Goal: Information Seeking & Learning: Get advice/opinions

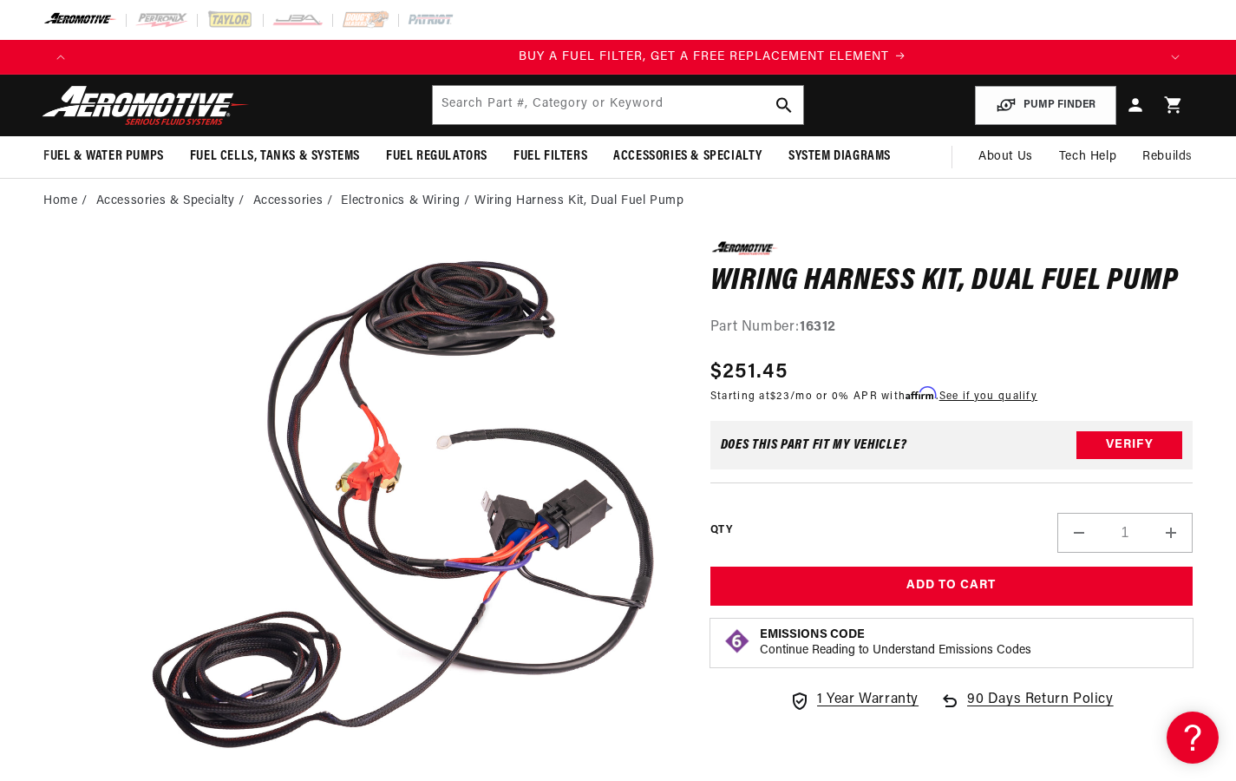
click at [139, 767] on button "Open media 1 in modal" at bounding box center [139, 778] width 0 height 0
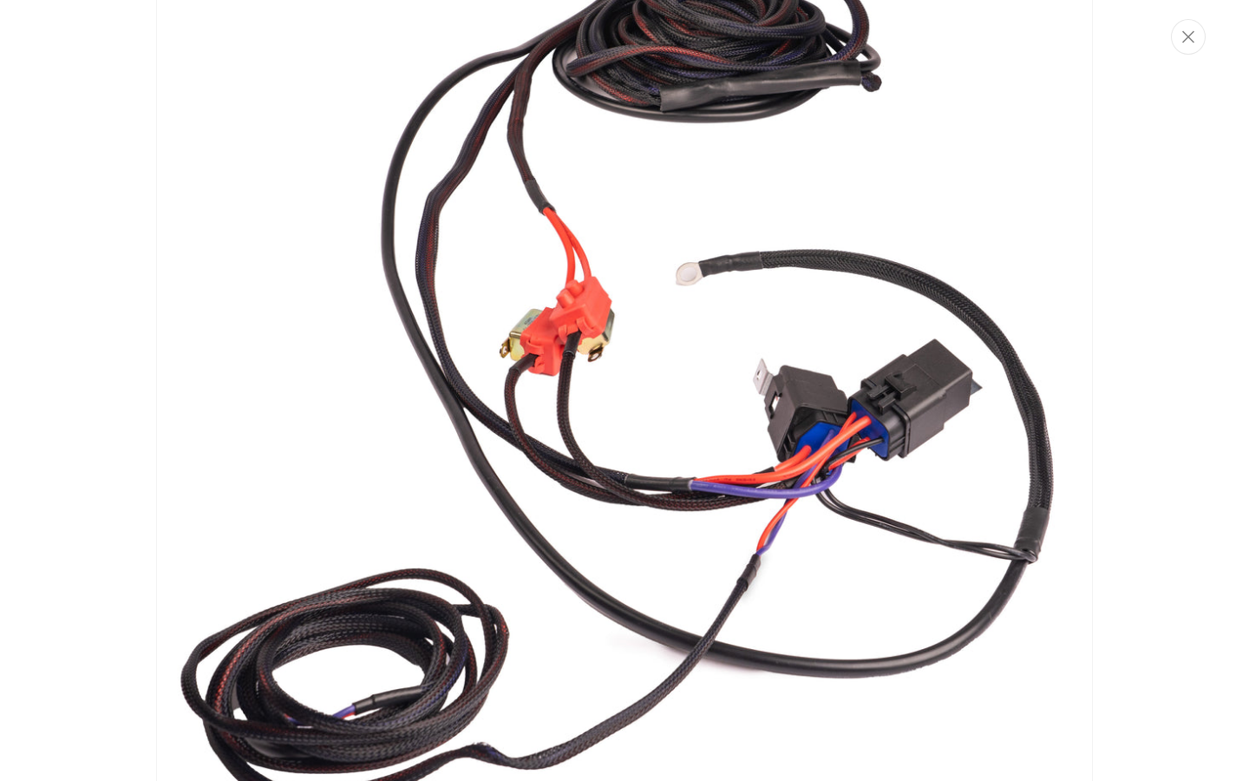
click at [1197, 36] on button "Close" at bounding box center [1188, 37] width 35 height 36
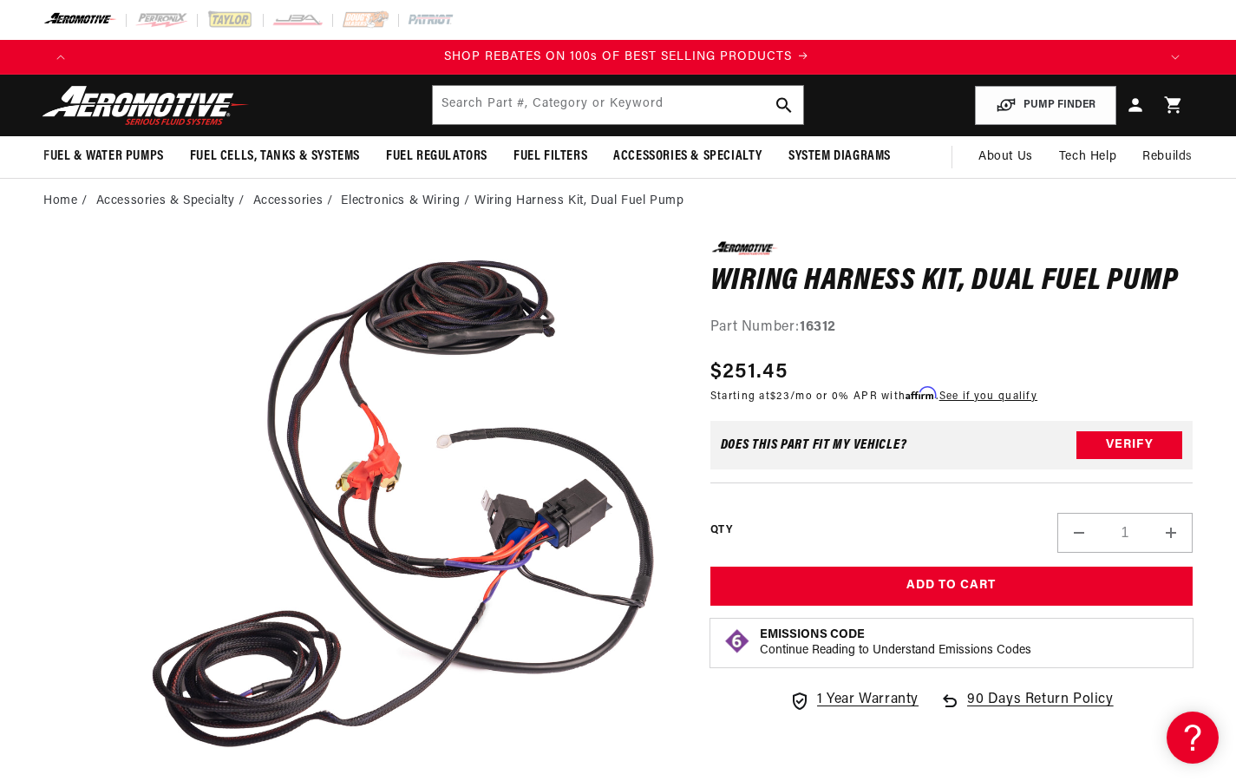
scroll to position [0, 2160]
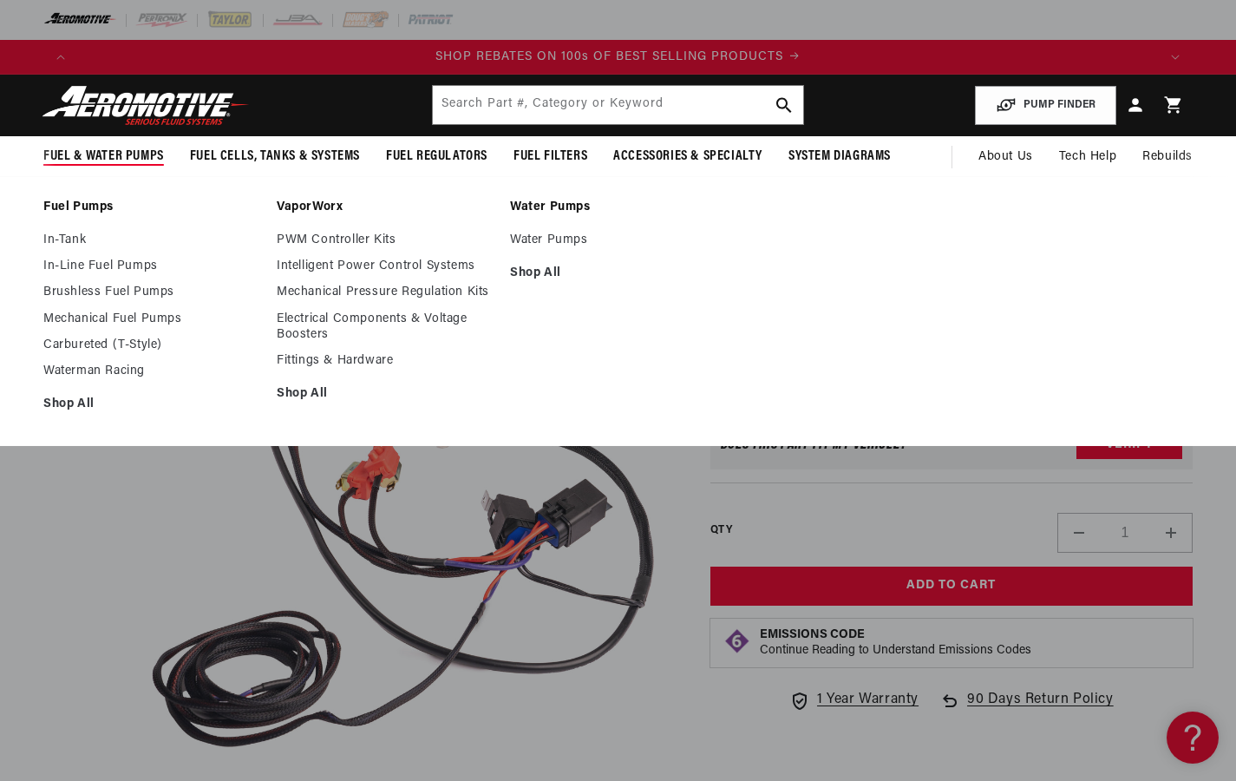
click at [104, 155] on span "Fuel & Water Pumps" at bounding box center [103, 156] width 121 height 18
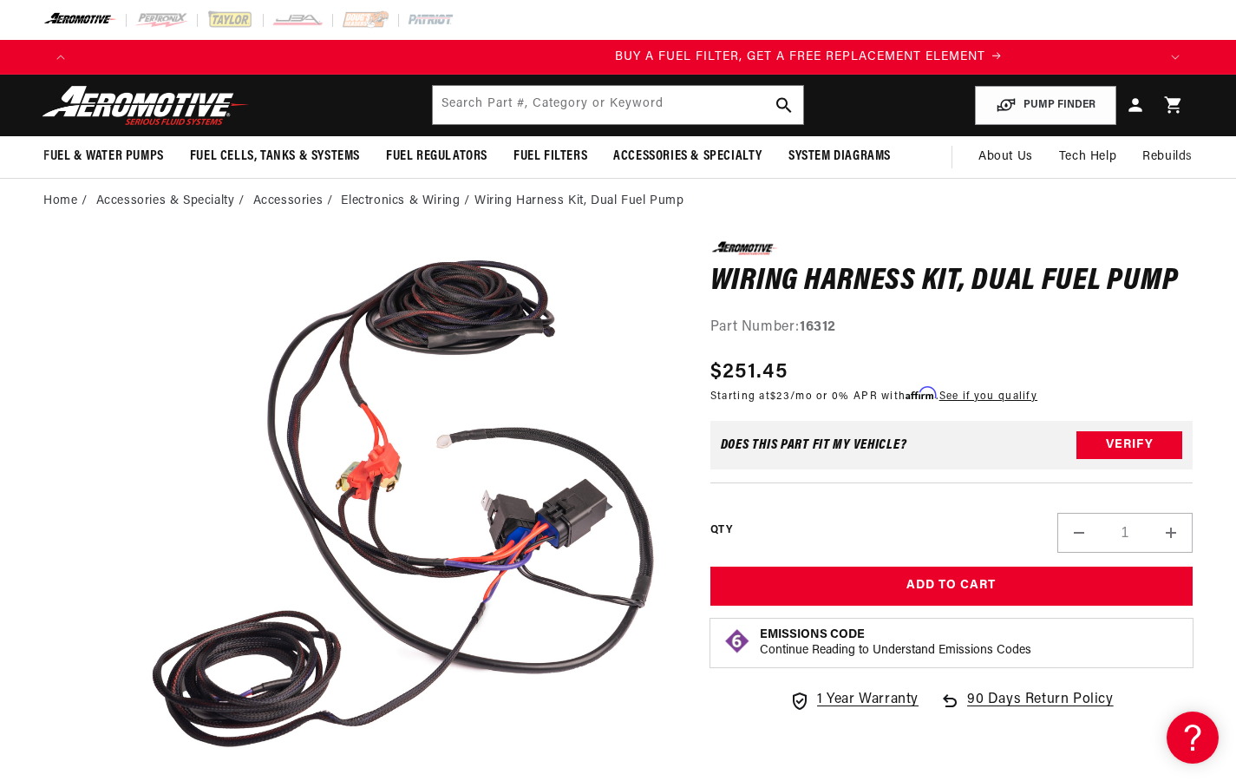
scroll to position [0, 1080]
click at [104, 155] on span "Fuel & Water Pumps" at bounding box center [103, 156] width 121 height 18
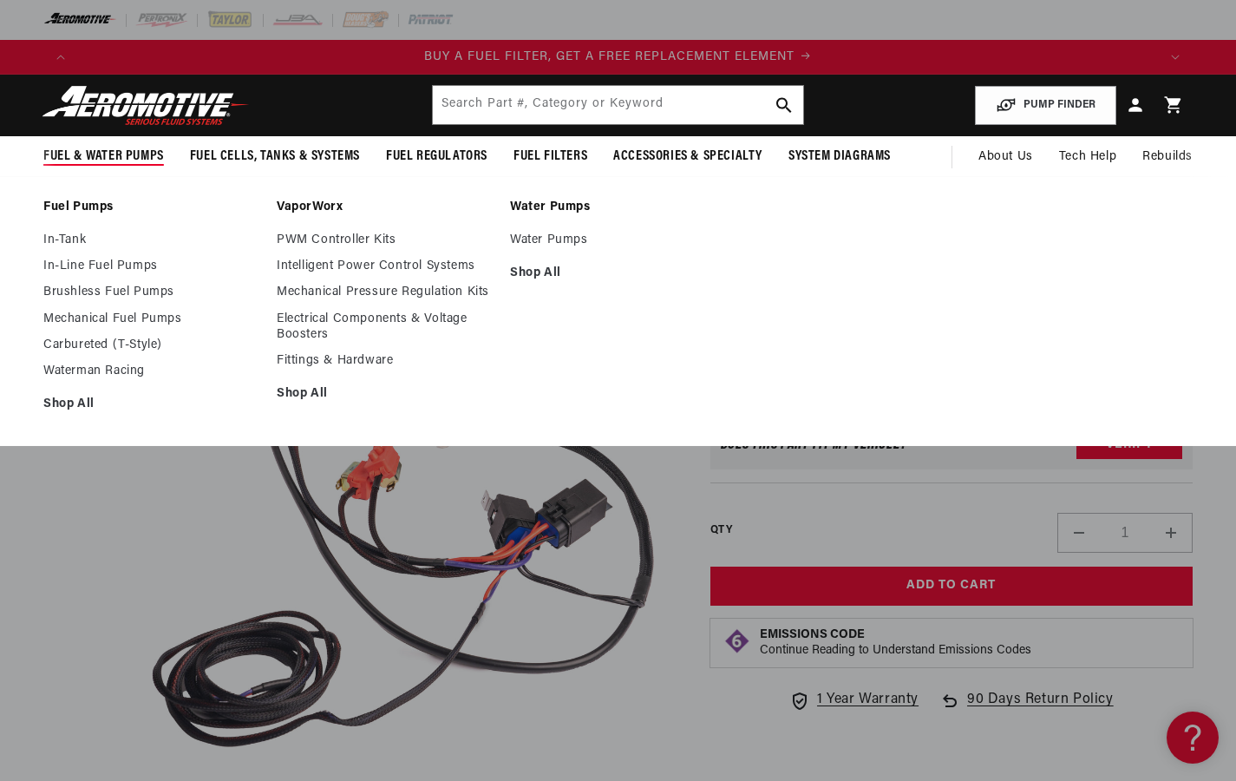
click at [104, 155] on span "Fuel & Water Pumps" at bounding box center [103, 156] width 121 height 18
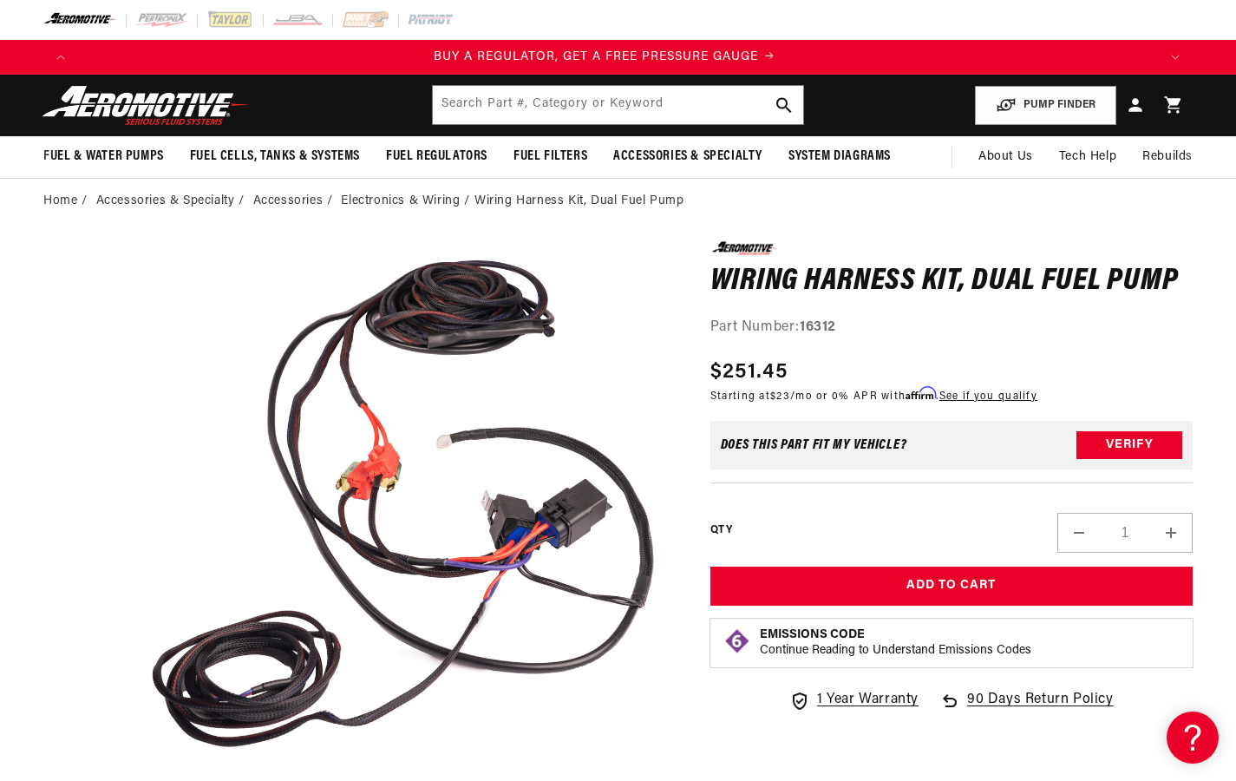
scroll to position [0, 0]
click at [651, 103] on input "text" at bounding box center [618, 105] width 370 height 38
type input "Brushless 10.0"
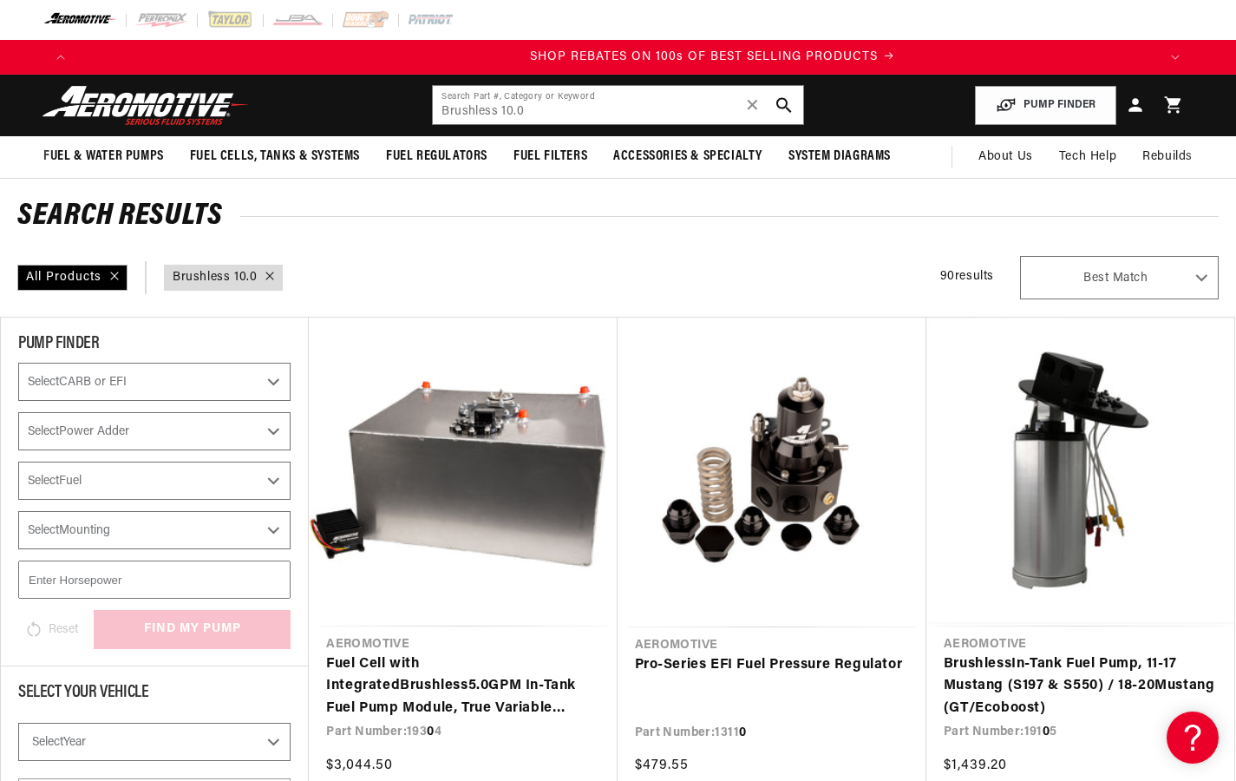
scroll to position [0, 2160]
click at [458, 694] on link "Fuel Cell with Integrated Brushless 5. 0 GPM In-Tank Fuel Pump Module, True Var…" at bounding box center [462, 686] width 273 height 67
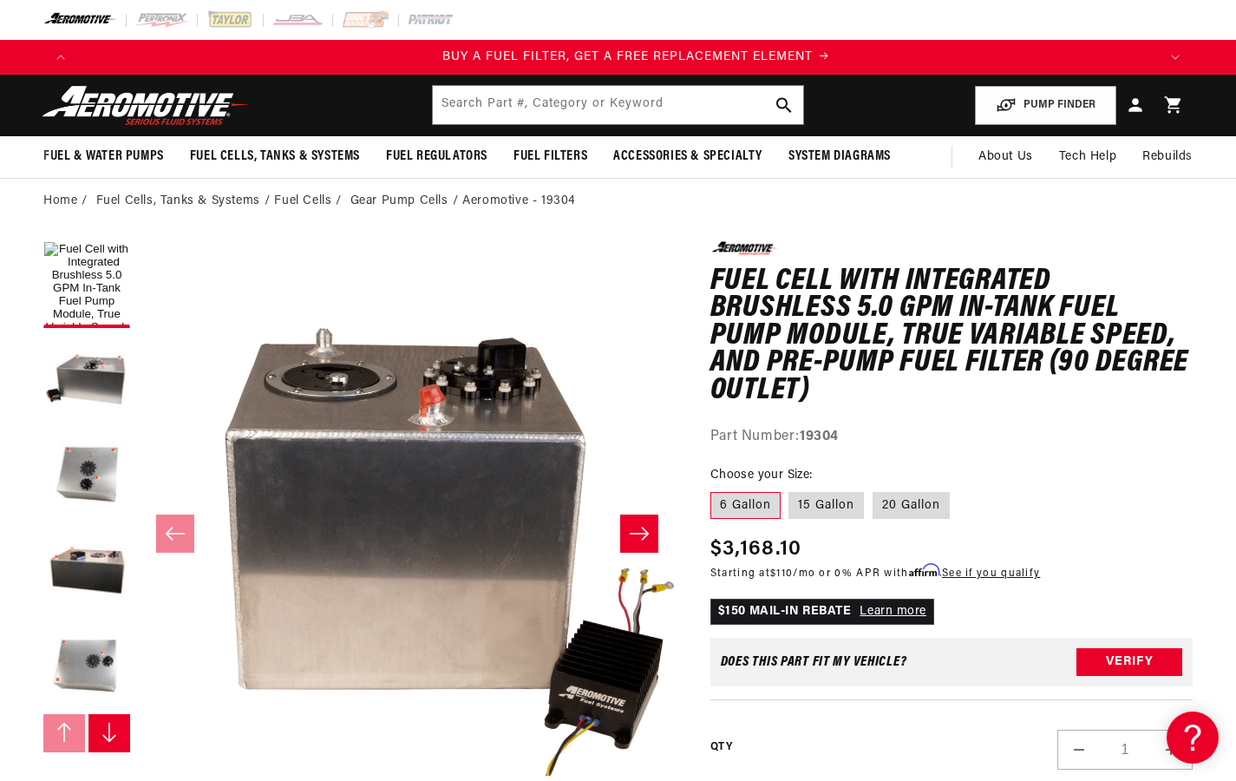
scroll to position [0, 1080]
click at [1054, 103] on button "PUMP FINDER" at bounding box center [1045, 105] width 141 height 39
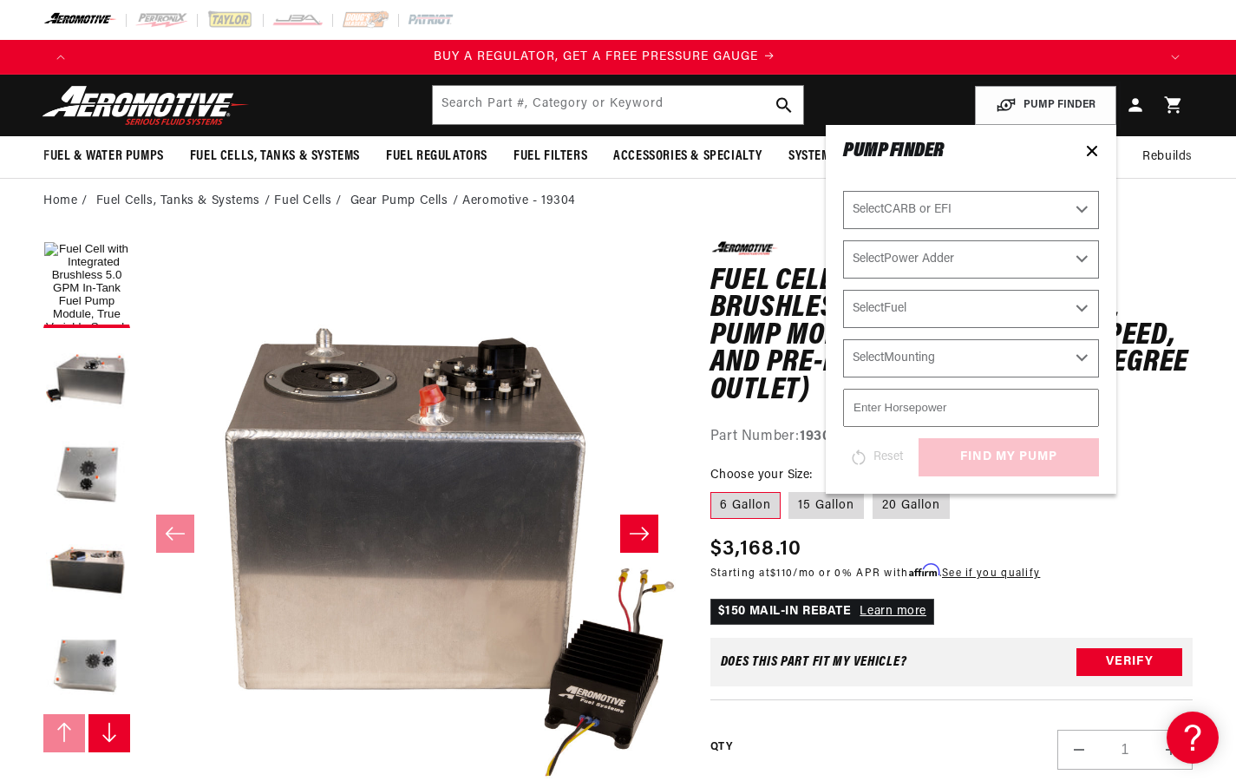
scroll to position [0, 0]
click at [980, 308] on select "Select Fuel E85 Gas" at bounding box center [971, 309] width 256 height 38
click at [980, 209] on select "Select CARB or EFI Carbureted Fuel Injected" at bounding box center [971, 210] width 256 height 38
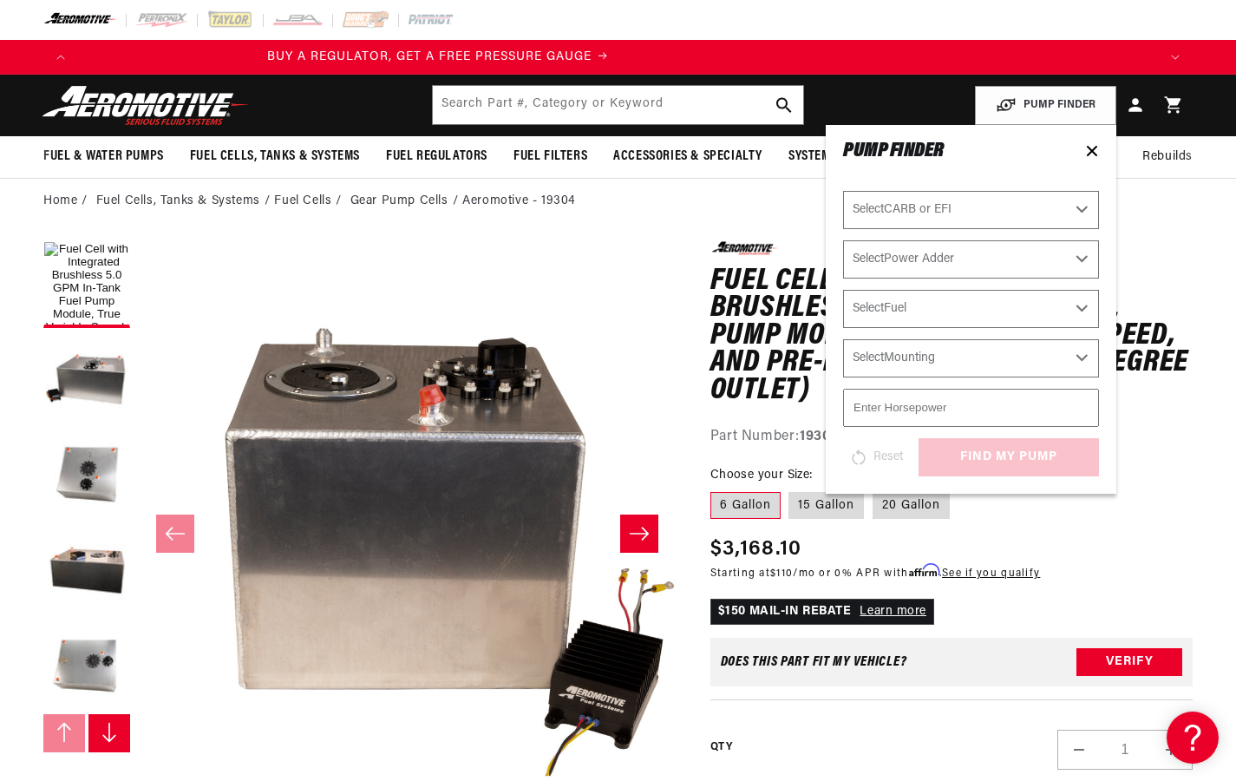
click at [980, 259] on select "Select Power Adder No - Naturally Aspirated Yes - Forced Induction" at bounding box center [971, 259] width 256 height 38
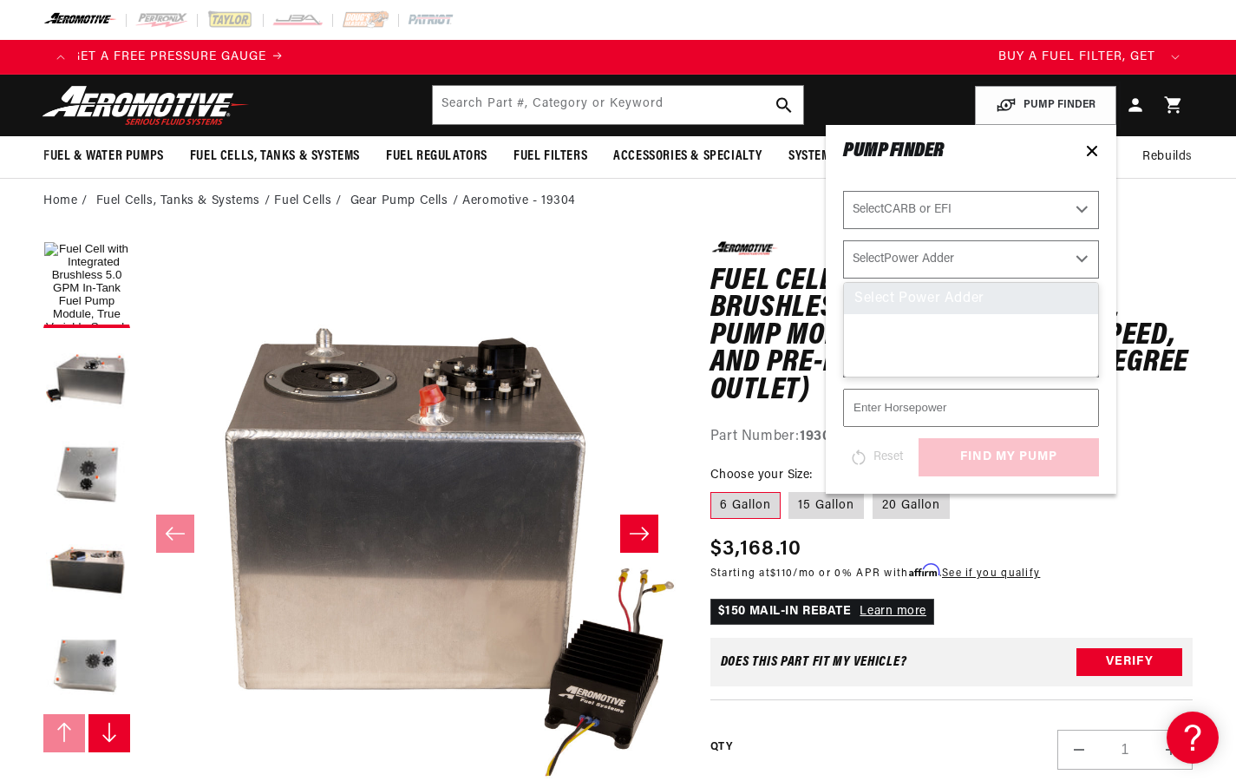
scroll to position [0, 1080]
click at [980, 259] on select "Select Power Adder No - Naturally Aspirated Yes - Forced Induction" at bounding box center [971, 259] width 256 height 38
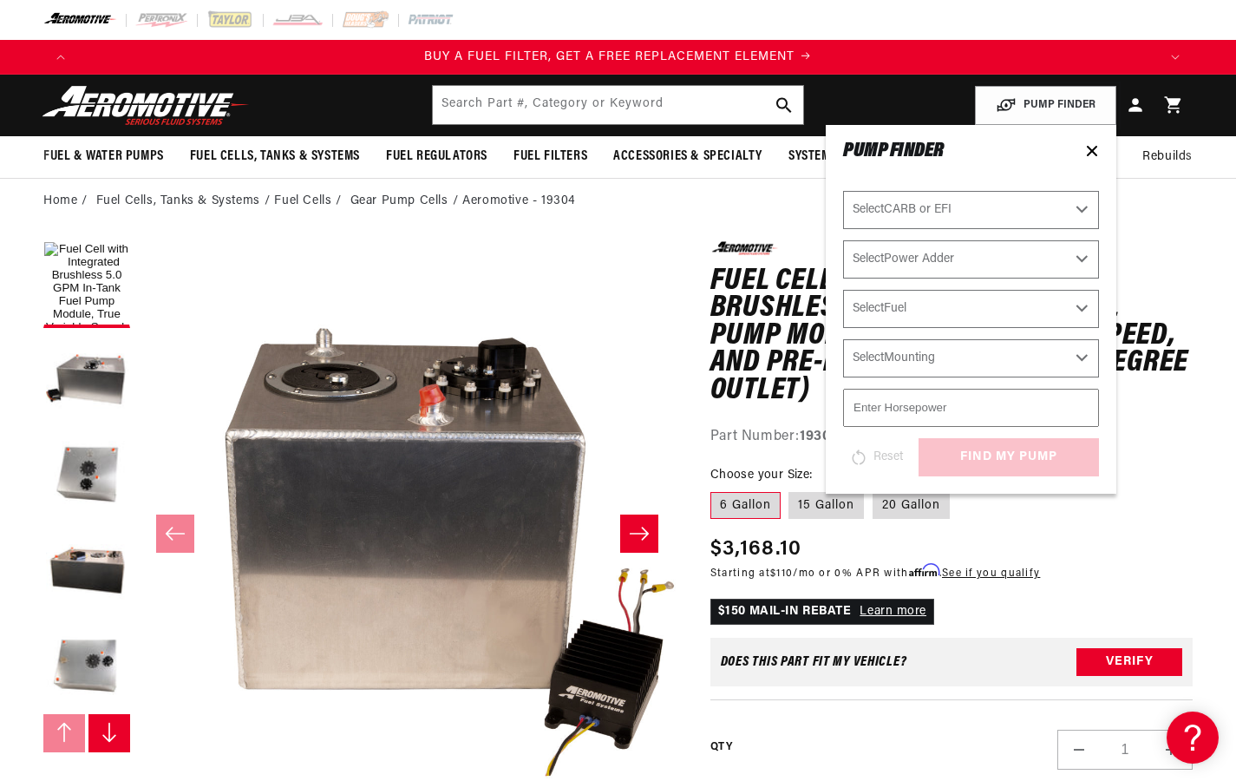
click at [980, 259] on select "Select Power Adder No - Naturally Aspirated Yes - Forced Induction" at bounding box center [971, 259] width 256 height 38
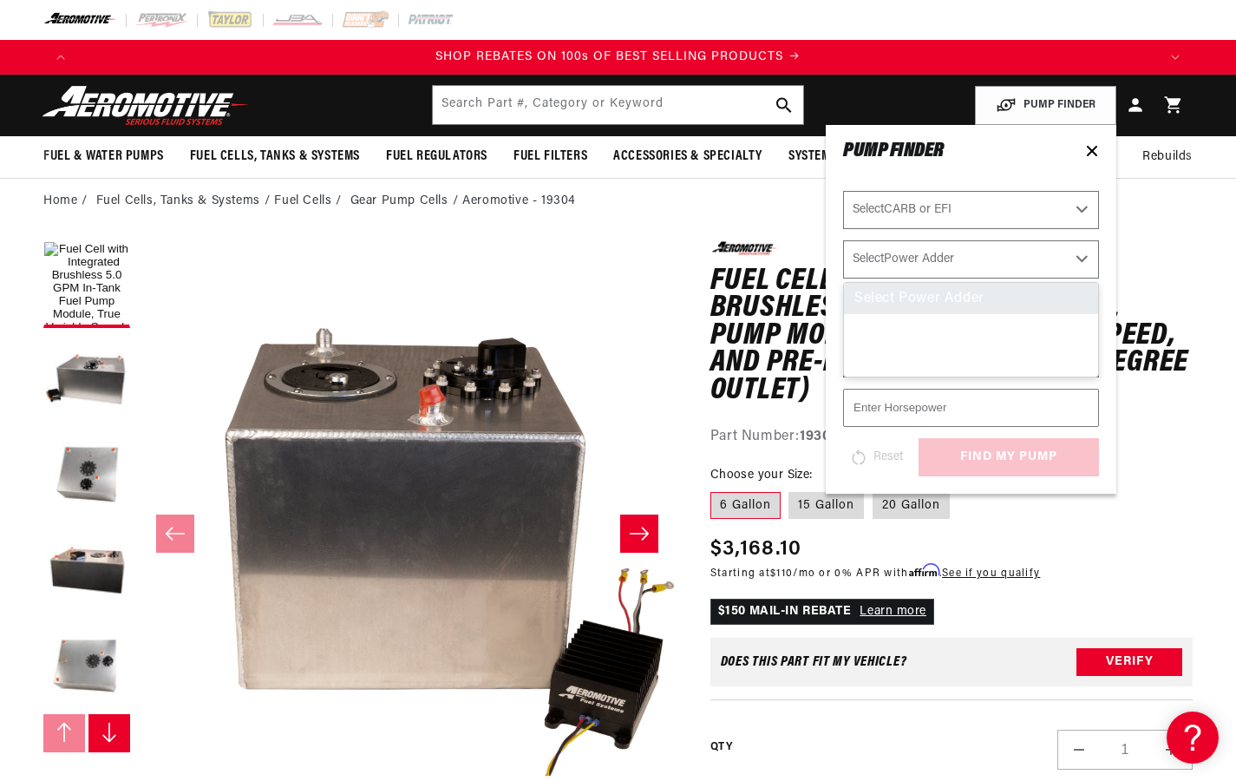
click at [980, 259] on select "Select Power Adder No - Naturally Aspirated Yes - Forced Induction" at bounding box center [971, 259] width 256 height 38
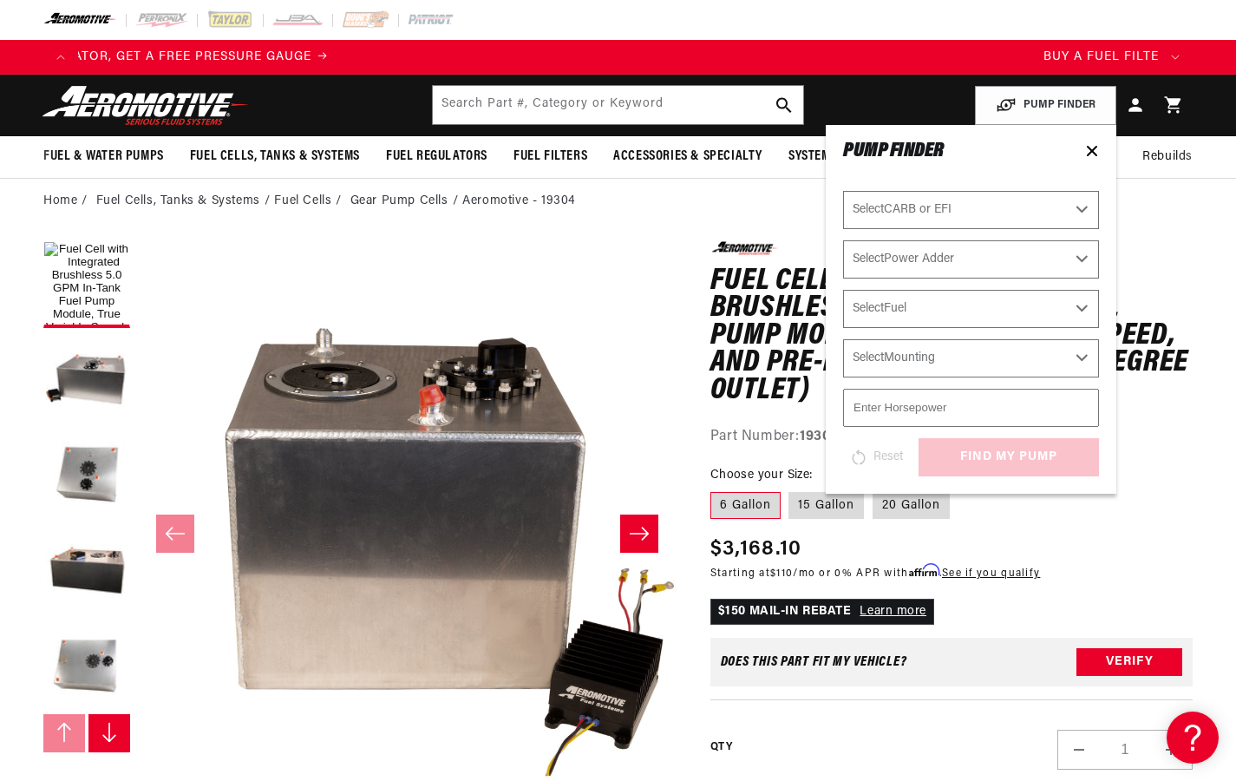
scroll to position [0, 0]
click at [980, 259] on select "Select Power Adder No - Naturally Aspirated Yes - Forced Induction" at bounding box center [971, 259] width 256 height 38
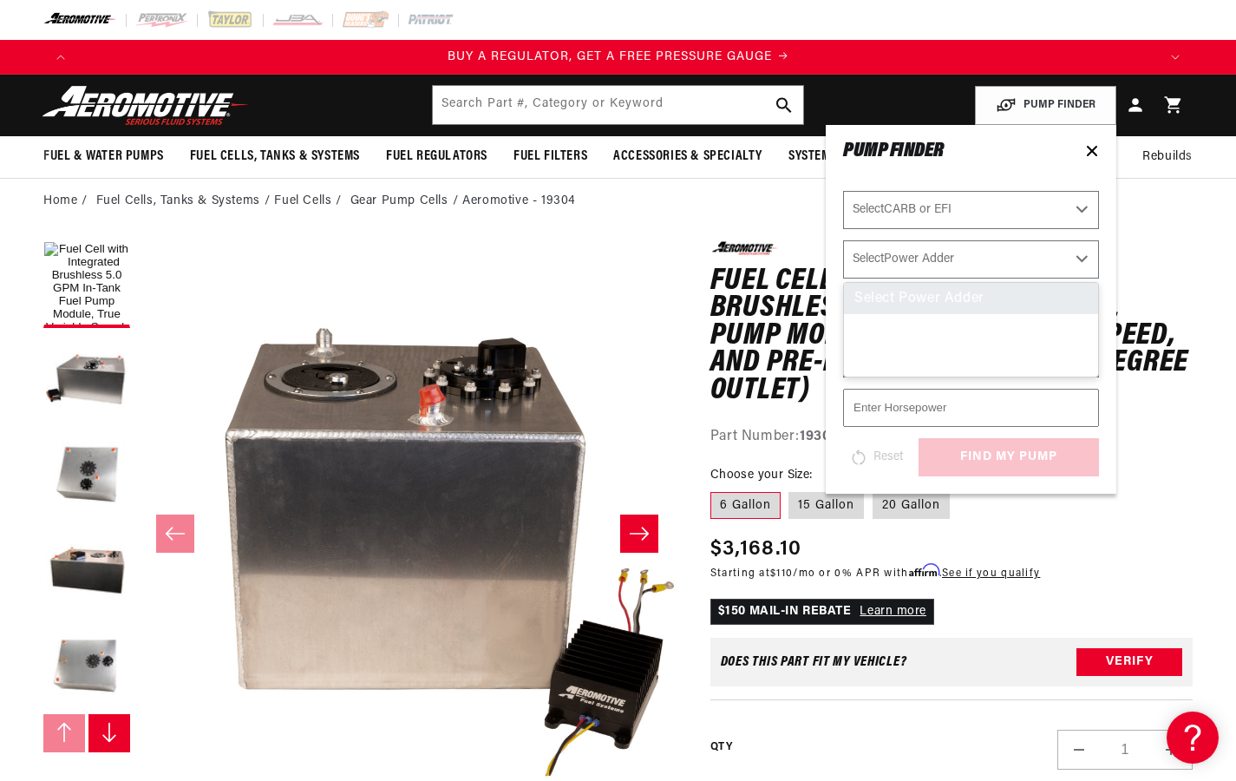
scroll to position [0, 1080]
click at [980, 259] on select "Select Power Adder No - Naturally Aspirated Yes - Forced Induction" at bounding box center [971, 259] width 256 height 38
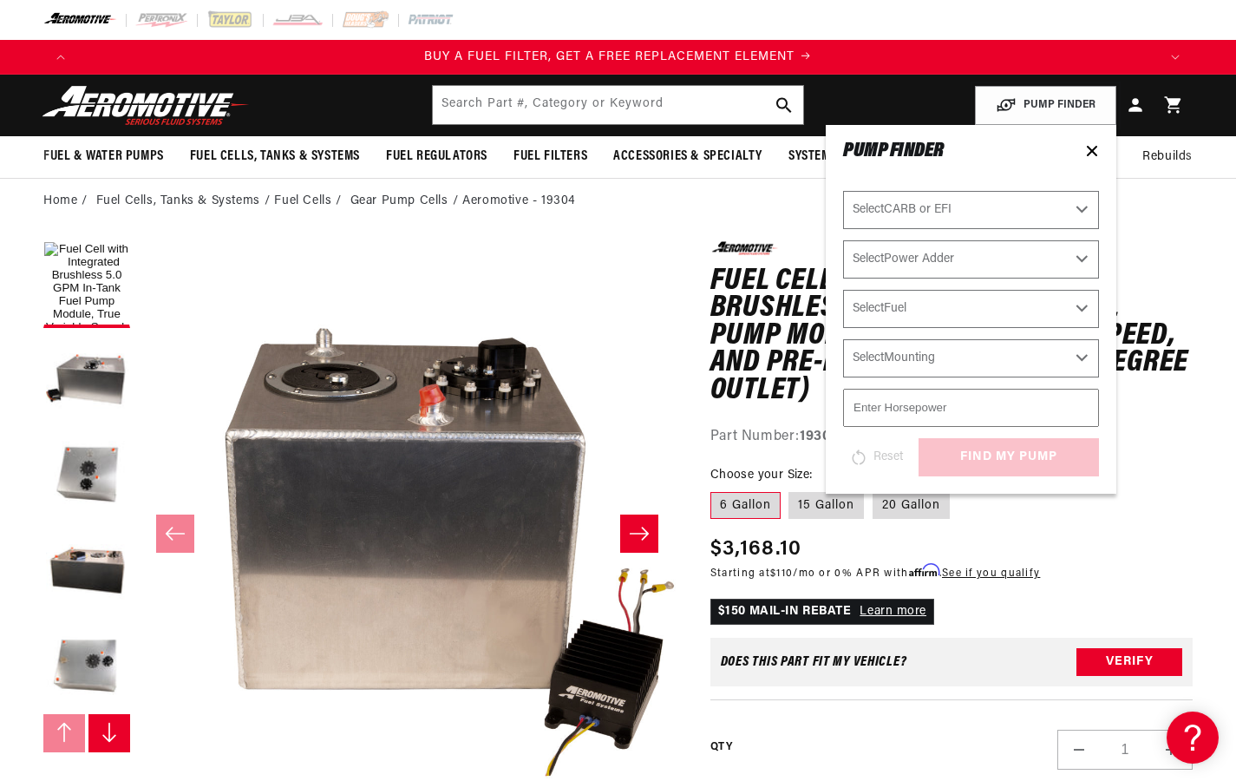
scroll to position [0, 2160]
click at [980, 259] on select "Select Power Adder No - Naturally Aspirated Yes - Forced Induction" at bounding box center [971, 259] width 256 height 38
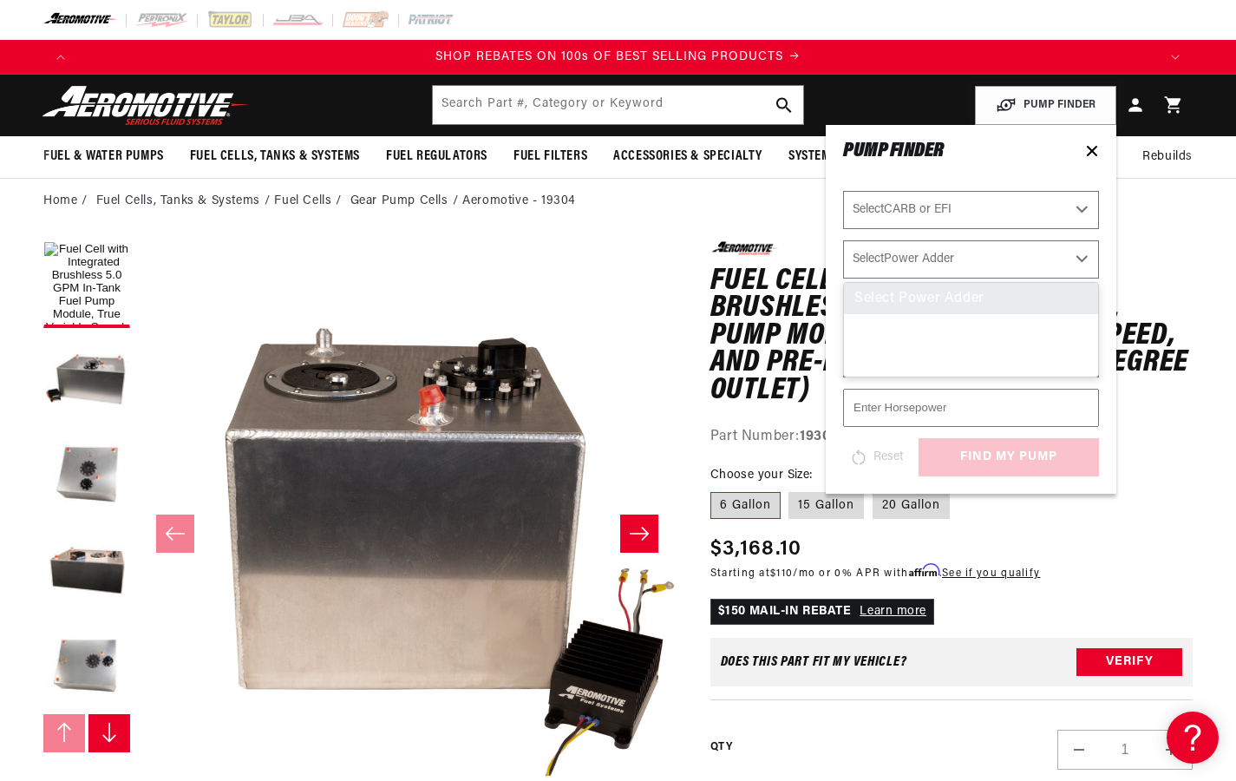
scroll to position [0, 3241]
click at [980, 259] on select "Select Power Adder No - Naturally Aspirated Yes - Forced Induction" at bounding box center [971, 259] width 256 height 38
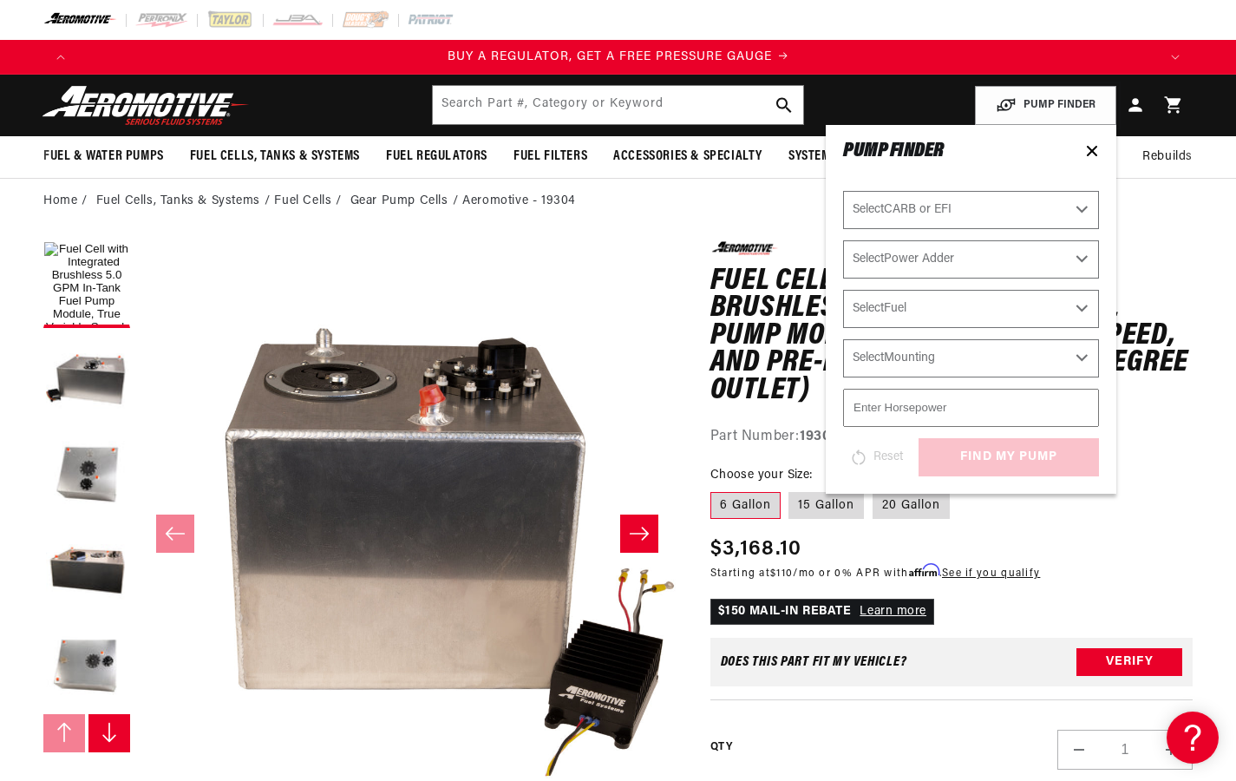
scroll to position [0, 1080]
click at [980, 259] on select "Select Power Adder No - Naturally Aspirated Yes - Forced Induction" at bounding box center [971, 259] width 256 height 38
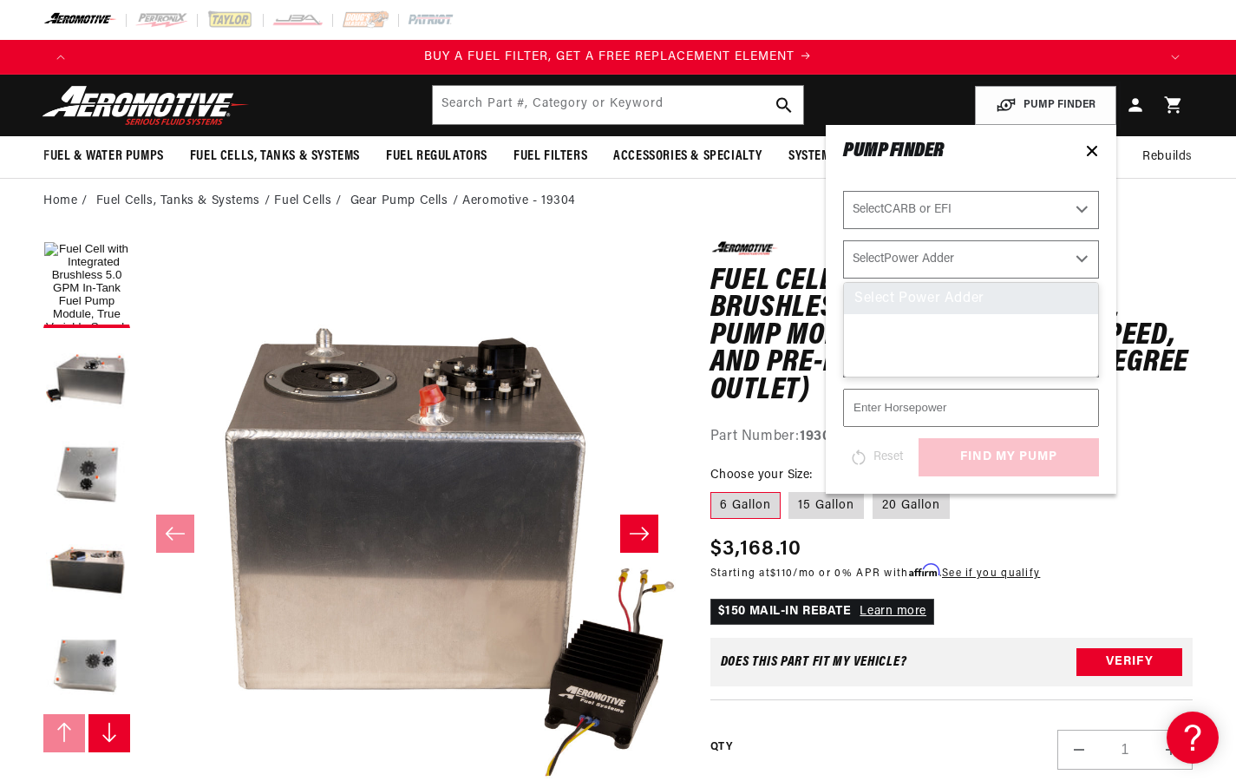
scroll to position [0, 2160]
click at [980, 259] on select "Select Power Adder No - Naturally Aspirated Yes - Forced Induction" at bounding box center [971, 259] width 256 height 38
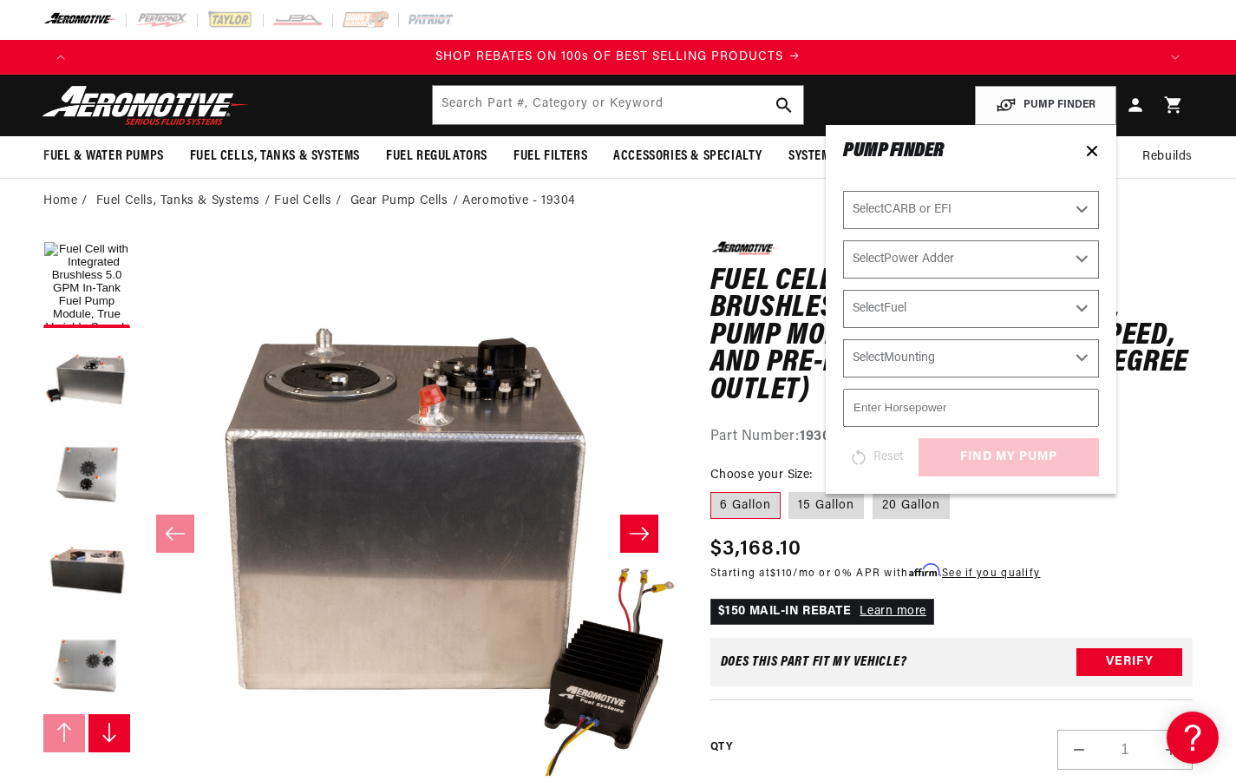
scroll to position [0, 3241]
click at [980, 259] on select "Select Power Adder No - Naturally Aspirated Yes - Forced Induction" at bounding box center [971, 259] width 256 height 38
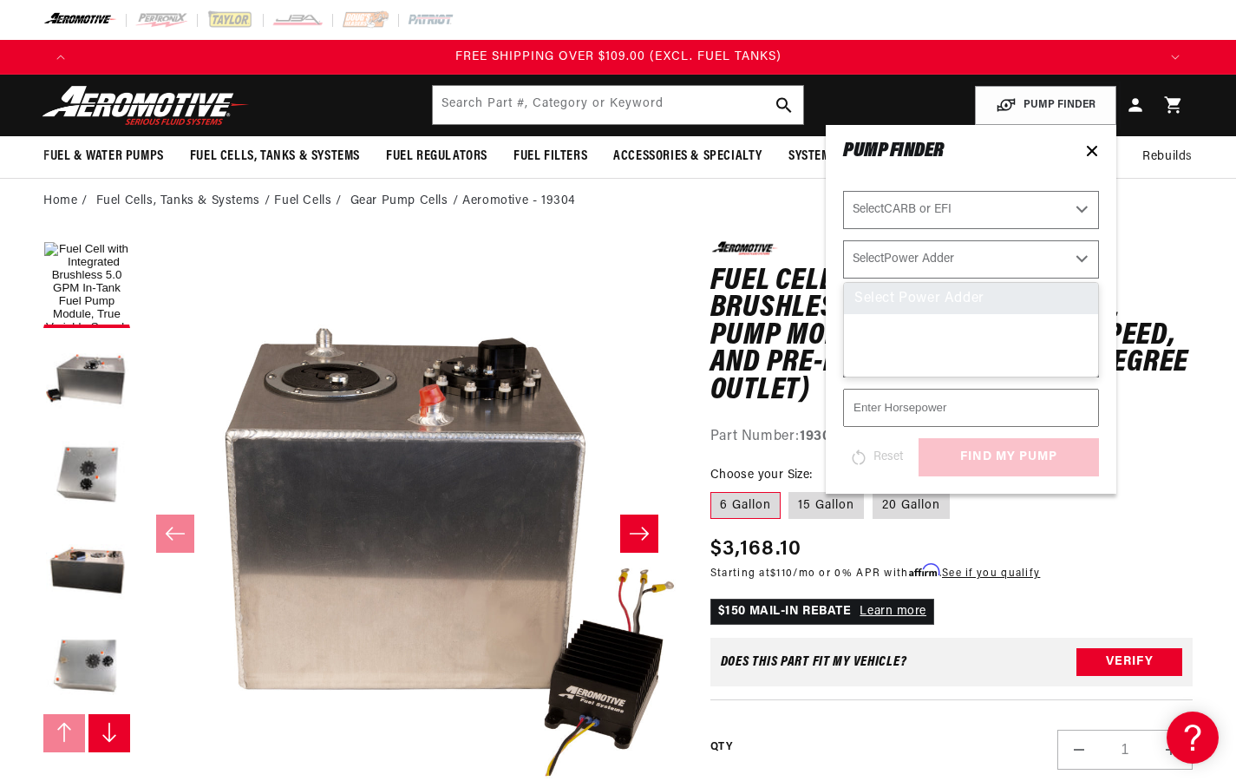
scroll to position [0, 0]
click at [980, 259] on select "Select Power Adder No - Naturally Aspirated Yes - Forced Induction" at bounding box center [971, 259] width 256 height 38
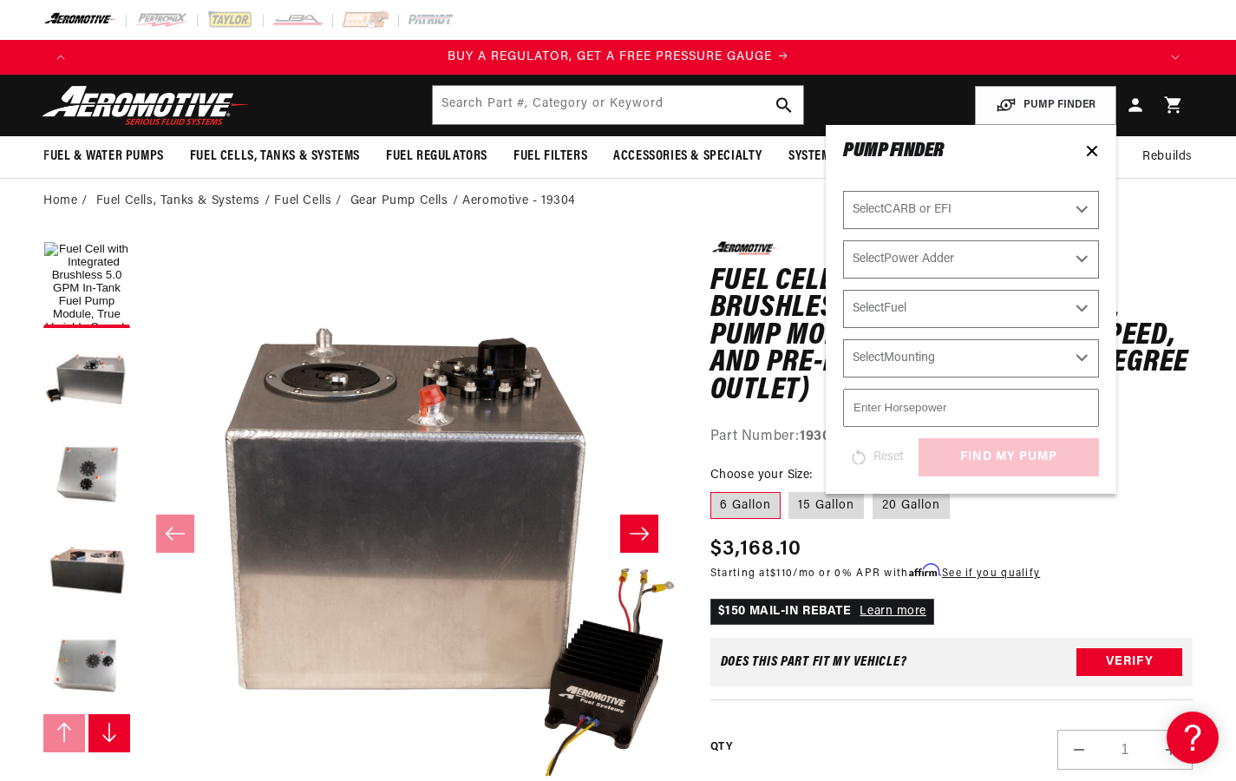
scroll to position [0, 1080]
click at [980, 259] on select "Select Power Adder No - Naturally Aspirated Yes - Forced Induction" at bounding box center [971, 259] width 256 height 38
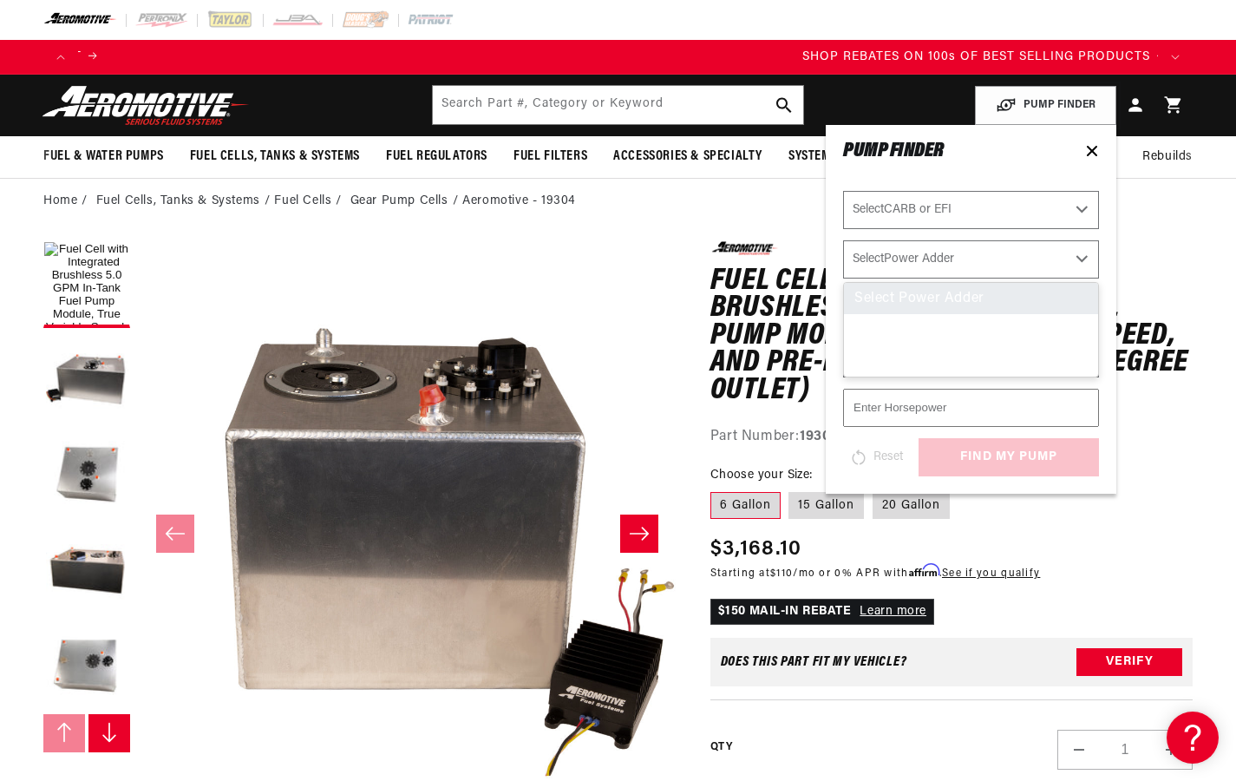
scroll to position [0, 2160]
click at [980, 259] on select "Select Power Adder No - Naturally Aspirated Yes - Forced Induction" at bounding box center [971, 259] width 256 height 38
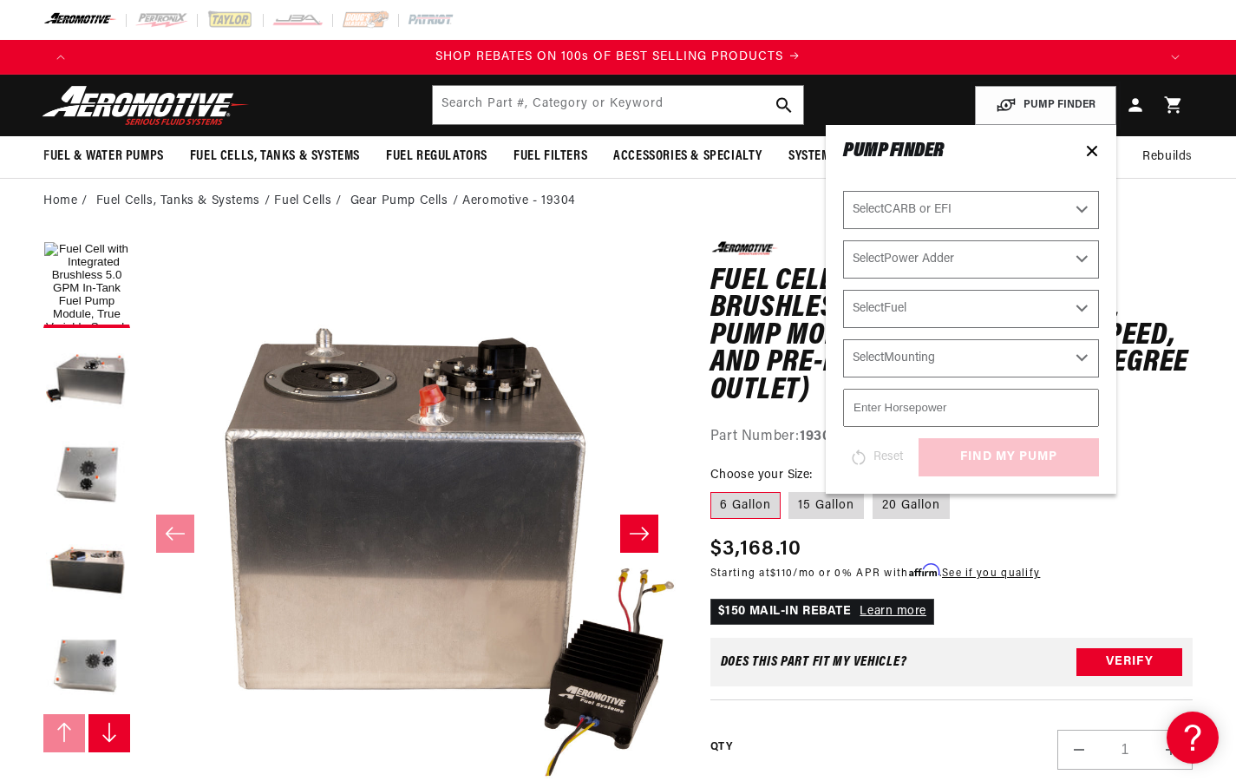
click at [980, 259] on select "Select Power Adder No - Naturally Aspirated Yes - Forced Induction" at bounding box center [971, 259] width 256 height 38
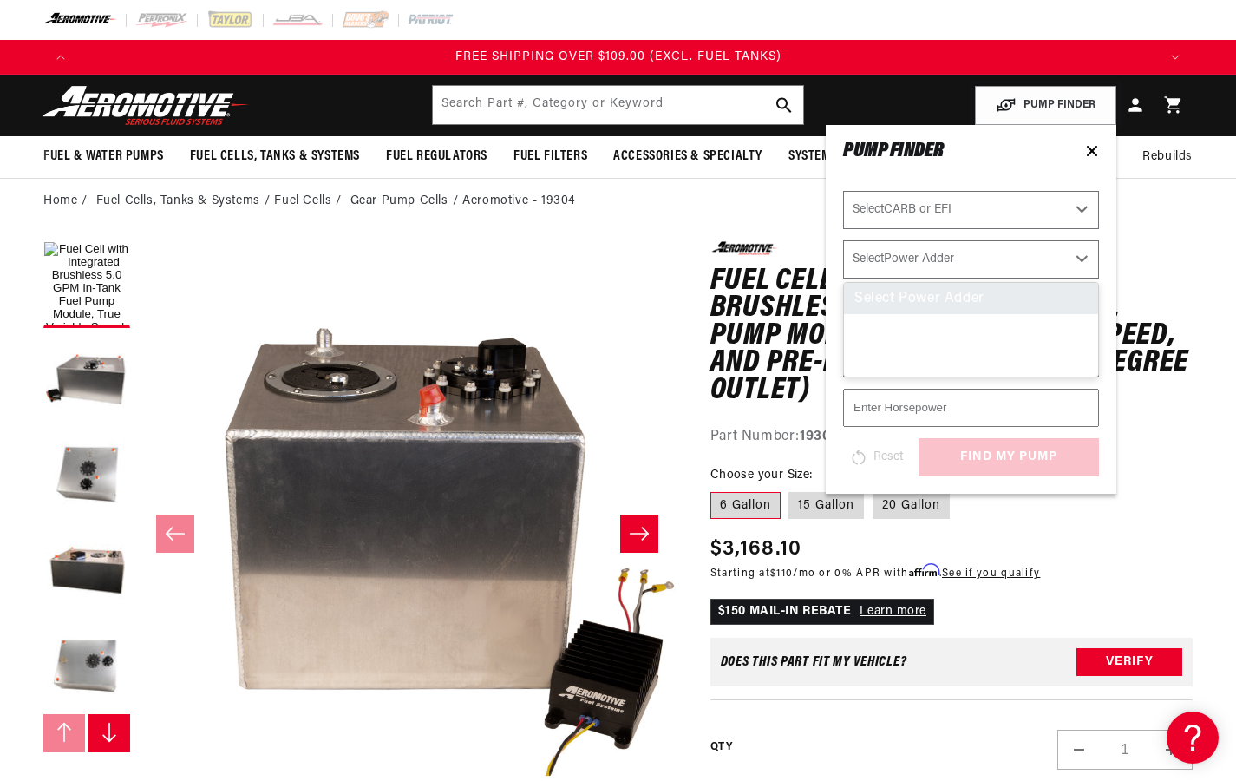
click at [980, 259] on select "Select Power Adder No - Naturally Aspirated Yes - Forced Induction" at bounding box center [971, 259] width 256 height 38
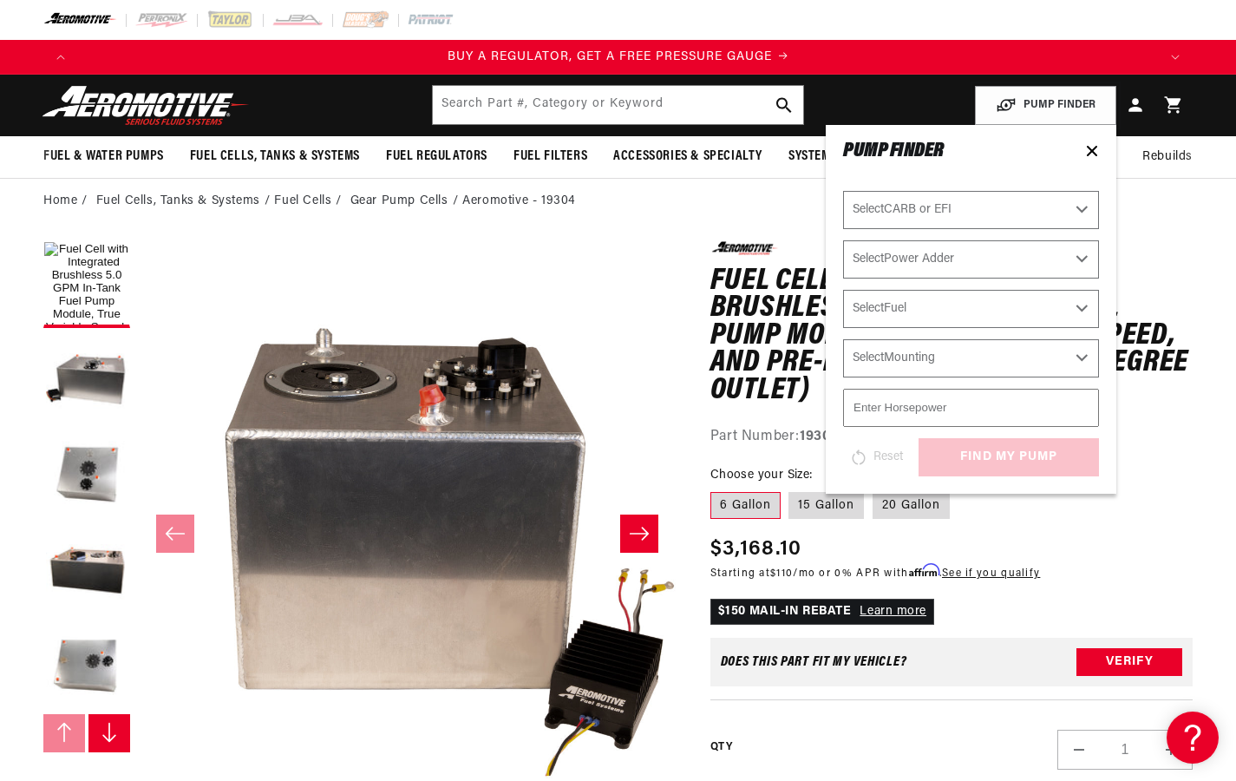
click at [980, 259] on select "Select Power Adder No - Naturally Aspirated Yes - Forced Induction" at bounding box center [971, 259] width 256 height 38
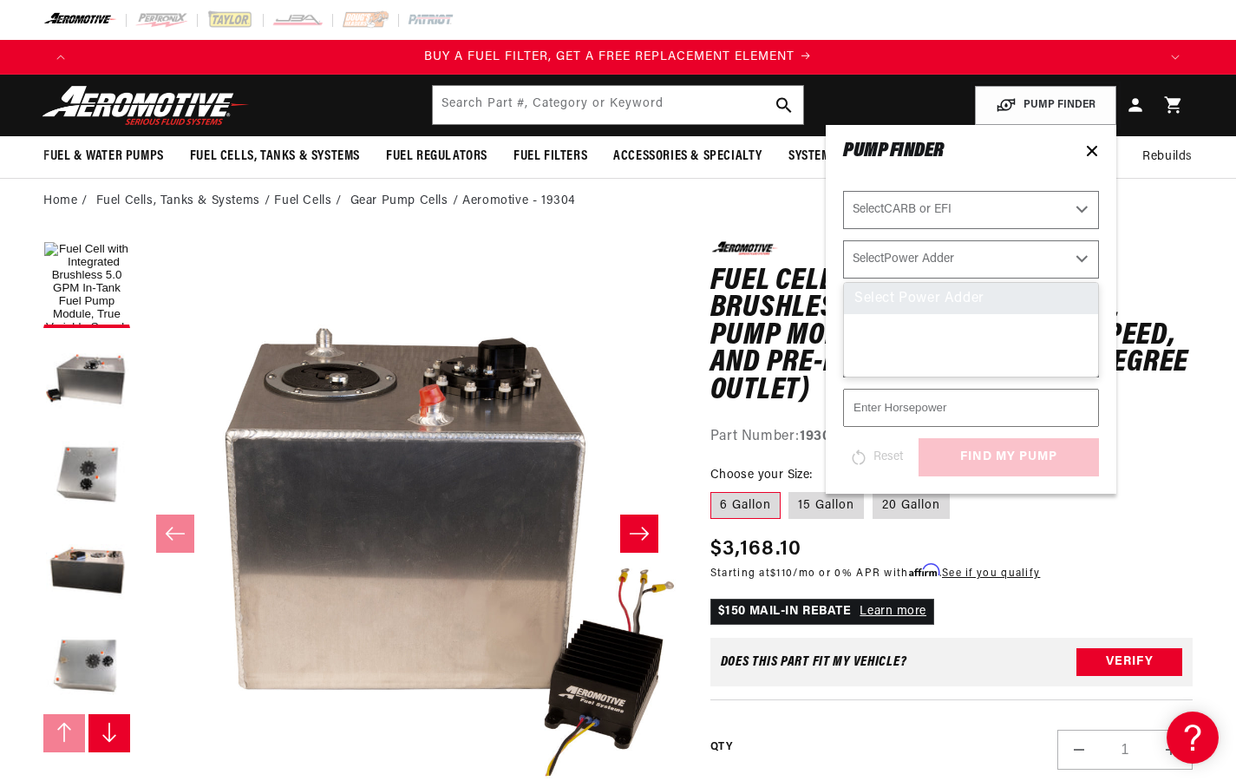
scroll to position [0, 2160]
click at [980, 259] on select "Select Power Adder No - Naturally Aspirated Yes - Forced Induction" at bounding box center [971, 259] width 256 height 38
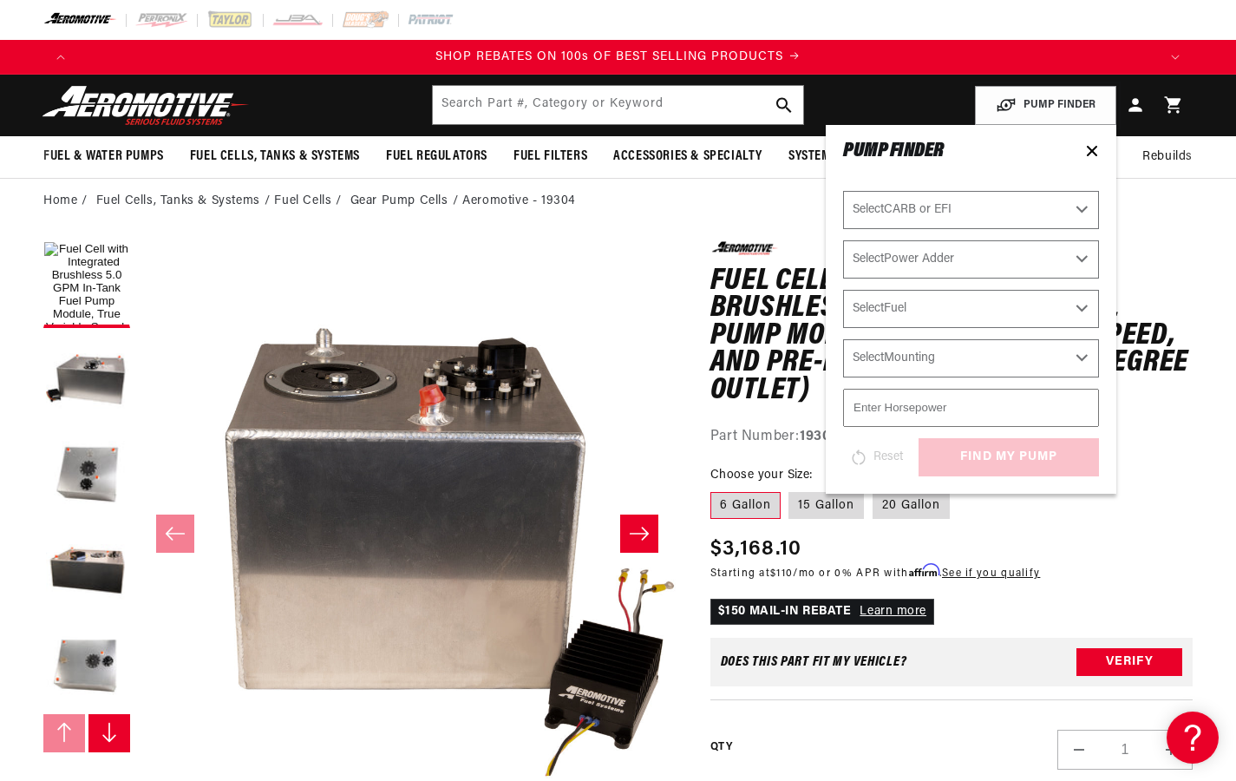
click at [980, 259] on select "Select Power Adder No - Naturally Aspirated Yes - Forced Induction" at bounding box center [971, 259] width 256 height 38
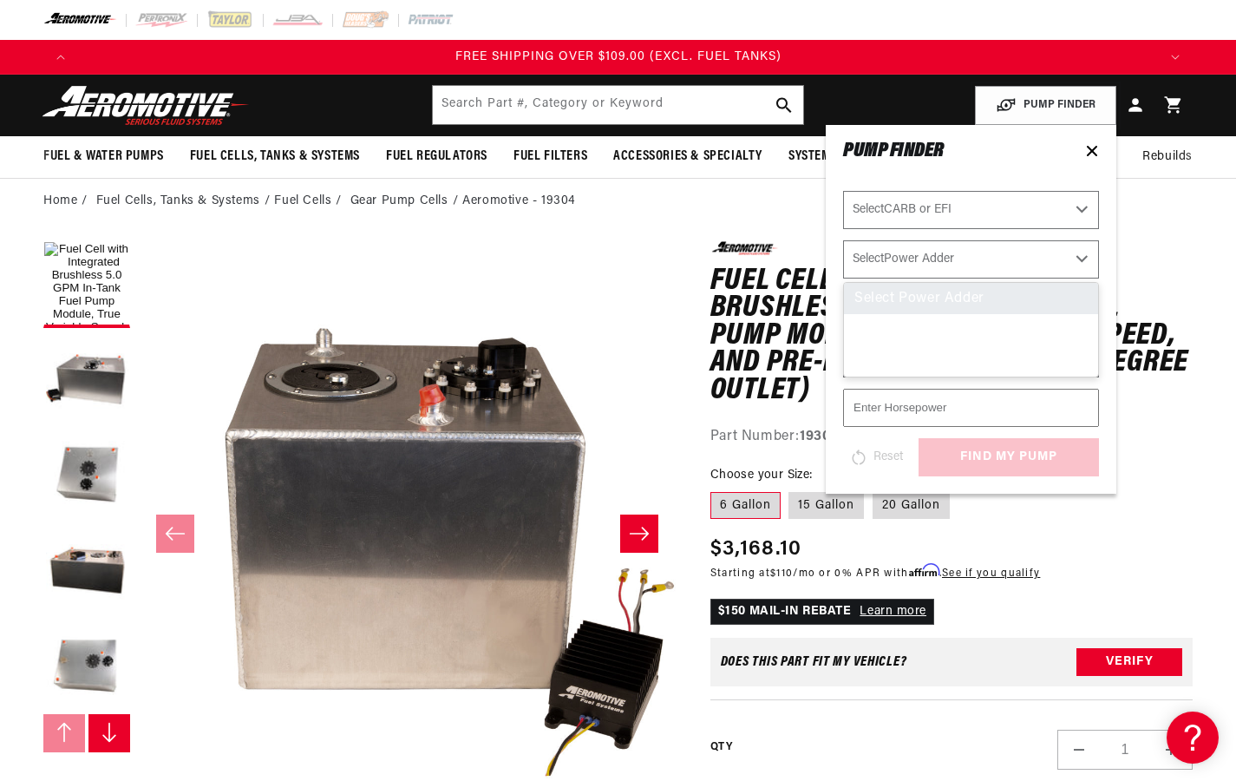
click at [980, 259] on select "Select Power Adder No - Naturally Aspirated Yes - Forced Induction" at bounding box center [971, 259] width 256 height 38
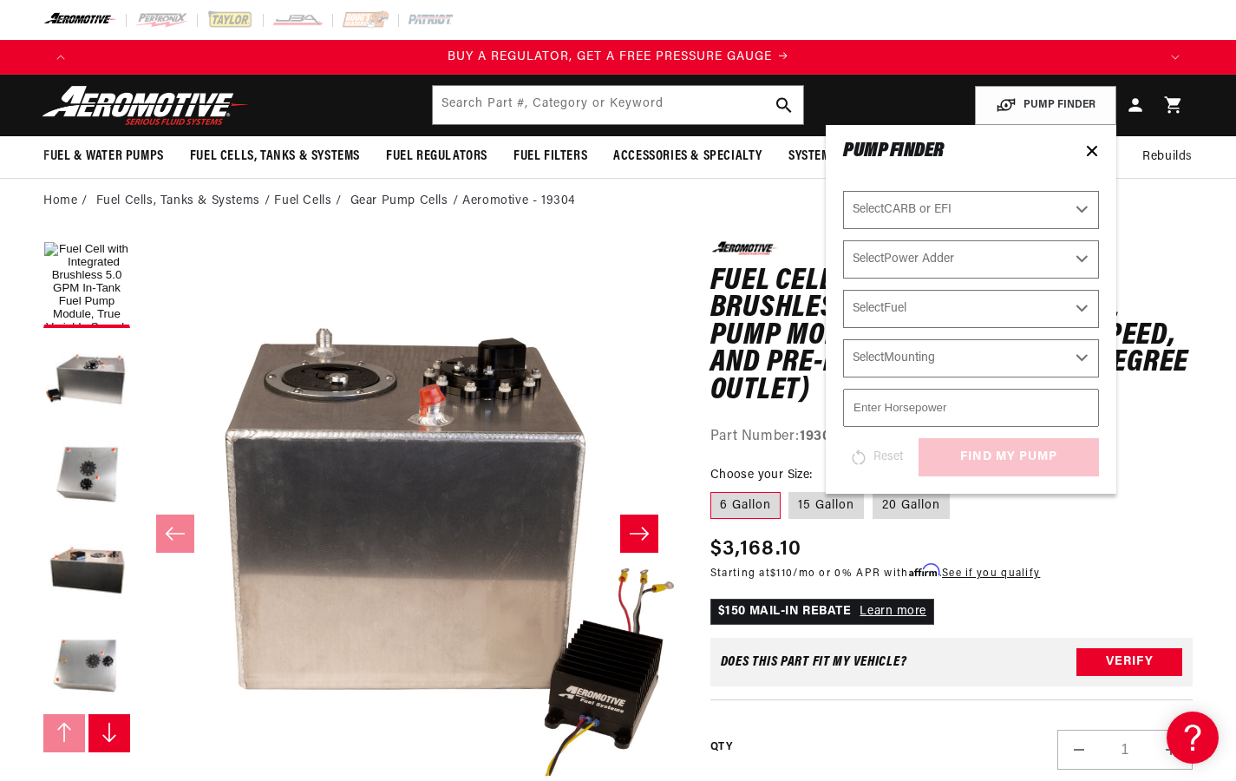
click at [980, 259] on select "Select Power Adder No - Naturally Aspirated Yes - Forced Induction" at bounding box center [971, 259] width 256 height 38
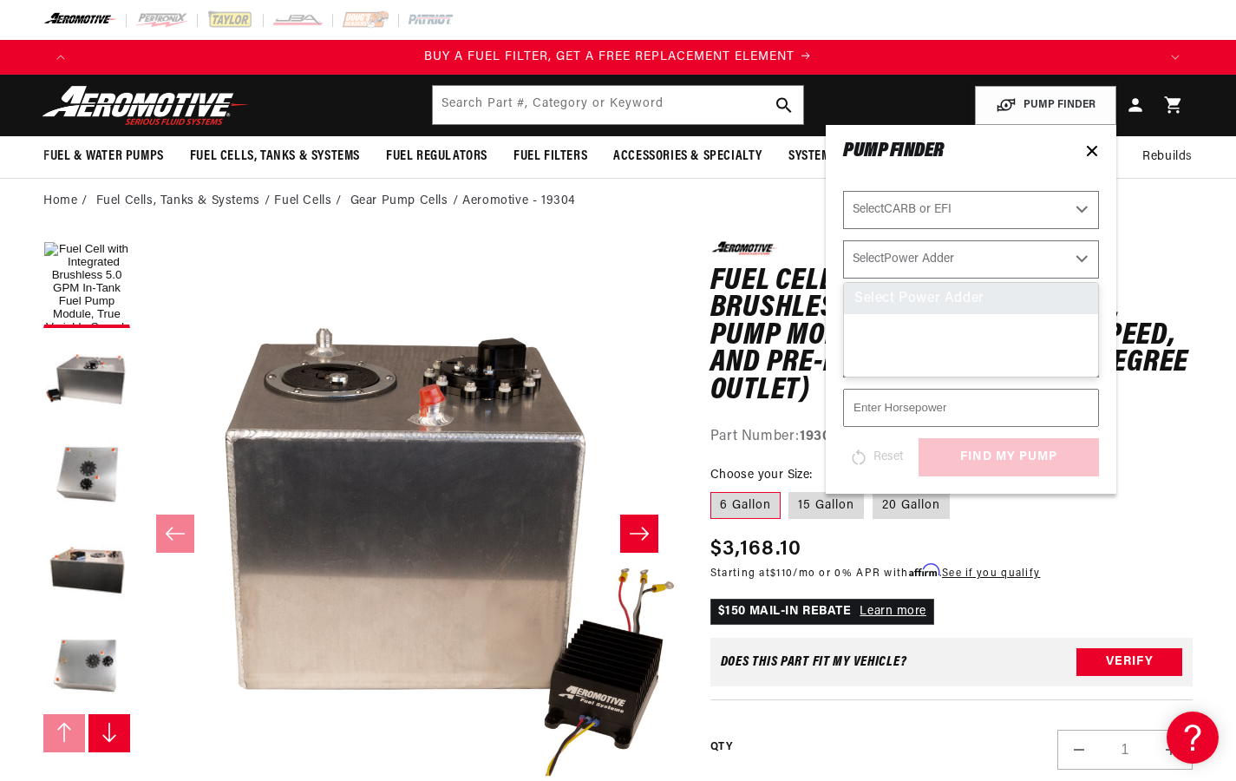
click at [980, 259] on select "Select Power Adder No - Naturally Aspirated Yes - Forced Induction" at bounding box center [971, 259] width 256 height 38
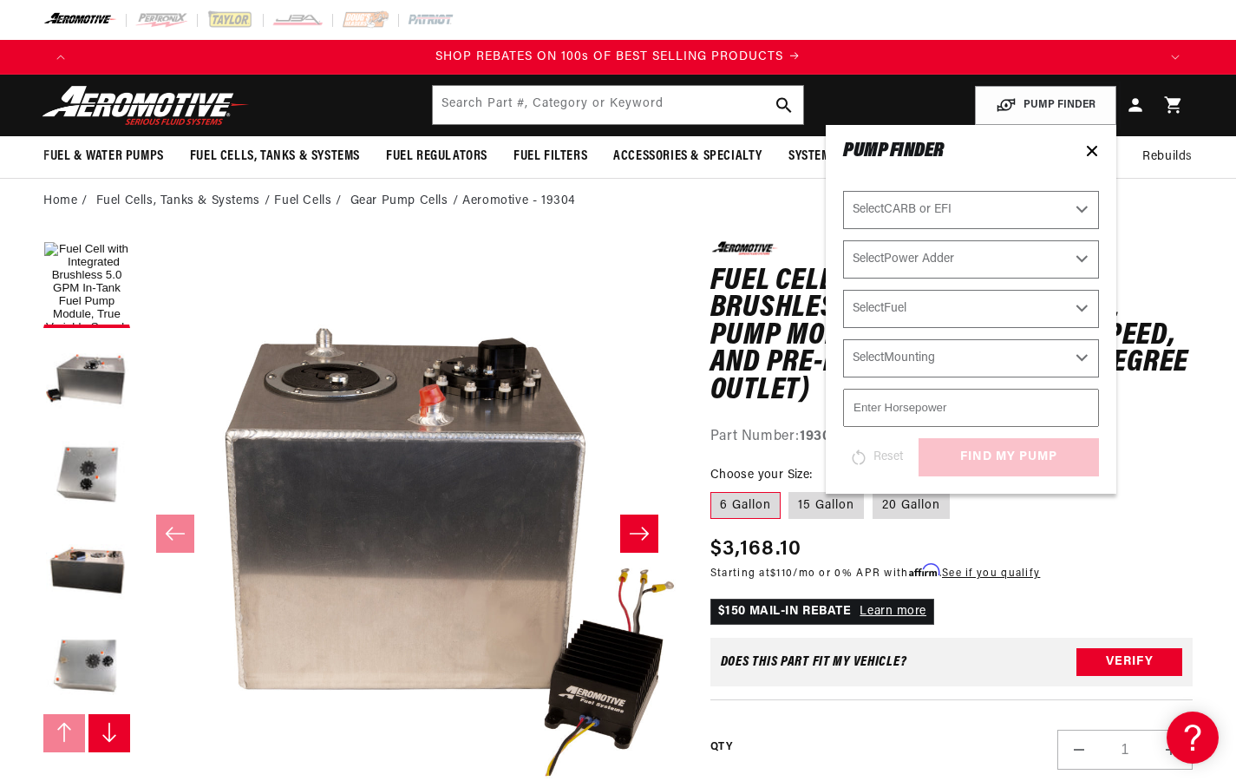
click at [980, 259] on select "Select Power Adder No - Naturally Aspirated Yes - Forced Induction" at bounding box center [971, 259] width 256 height 38
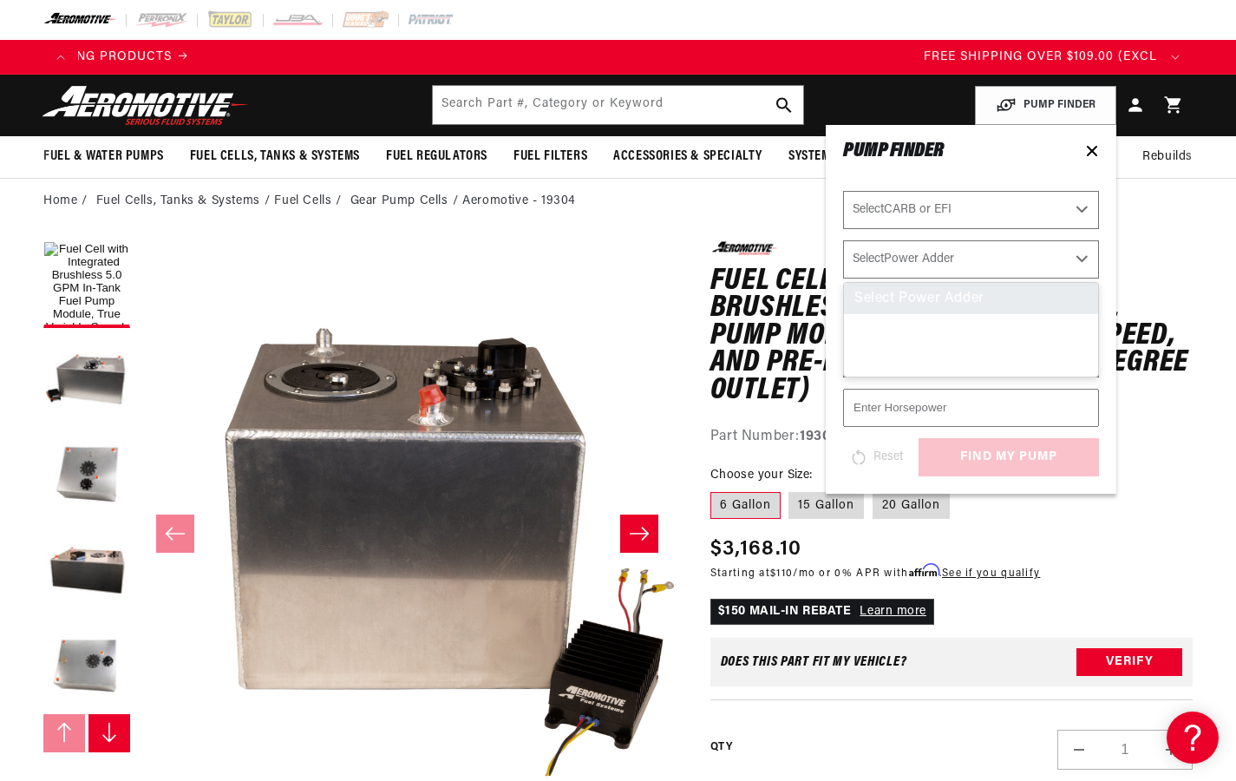
click at [980, 259] on select "Select Power Adder No - Naturally Aspirated Yes - Forced Induction" at bounding box center [971, 259] width 256 height 38
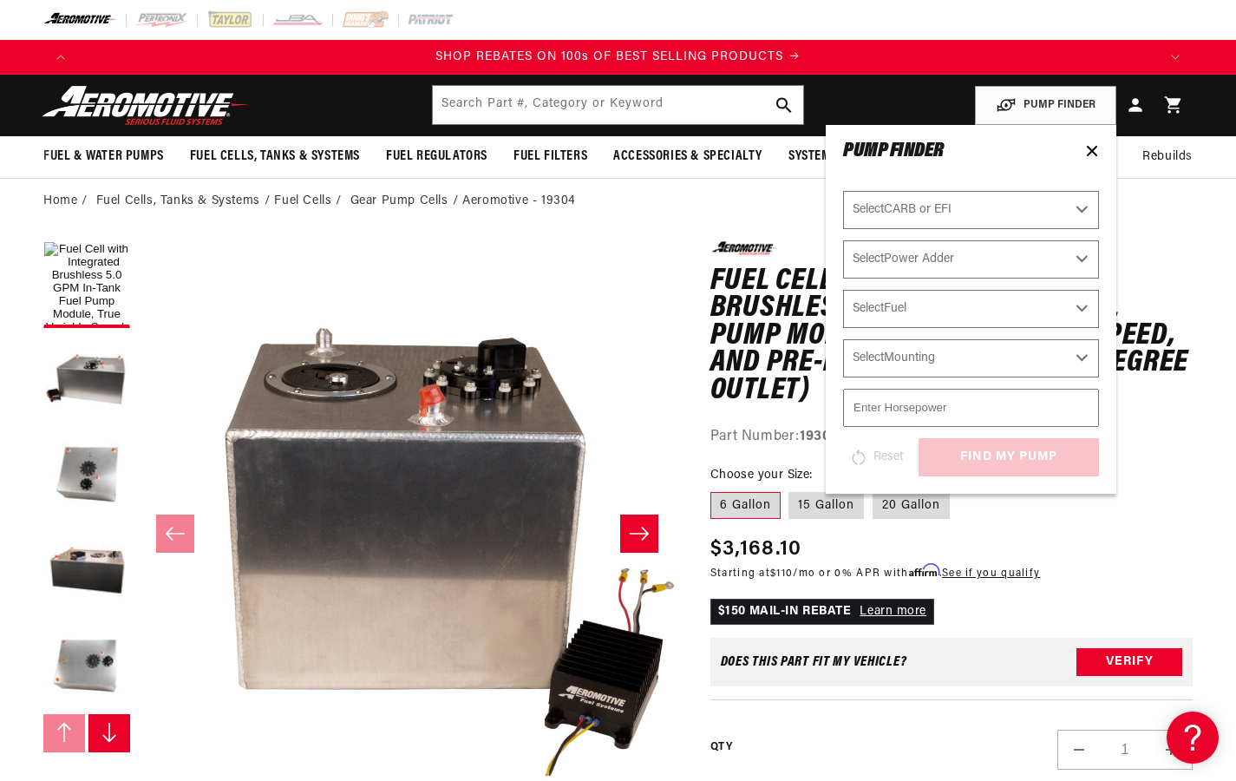
scroll to position [0, 3241]
click at [980, 259] on select "Select Power Adder No - Naturally Aspirated Yes - Forced Induction" at bounding box center [971, 259] width 256 height 38
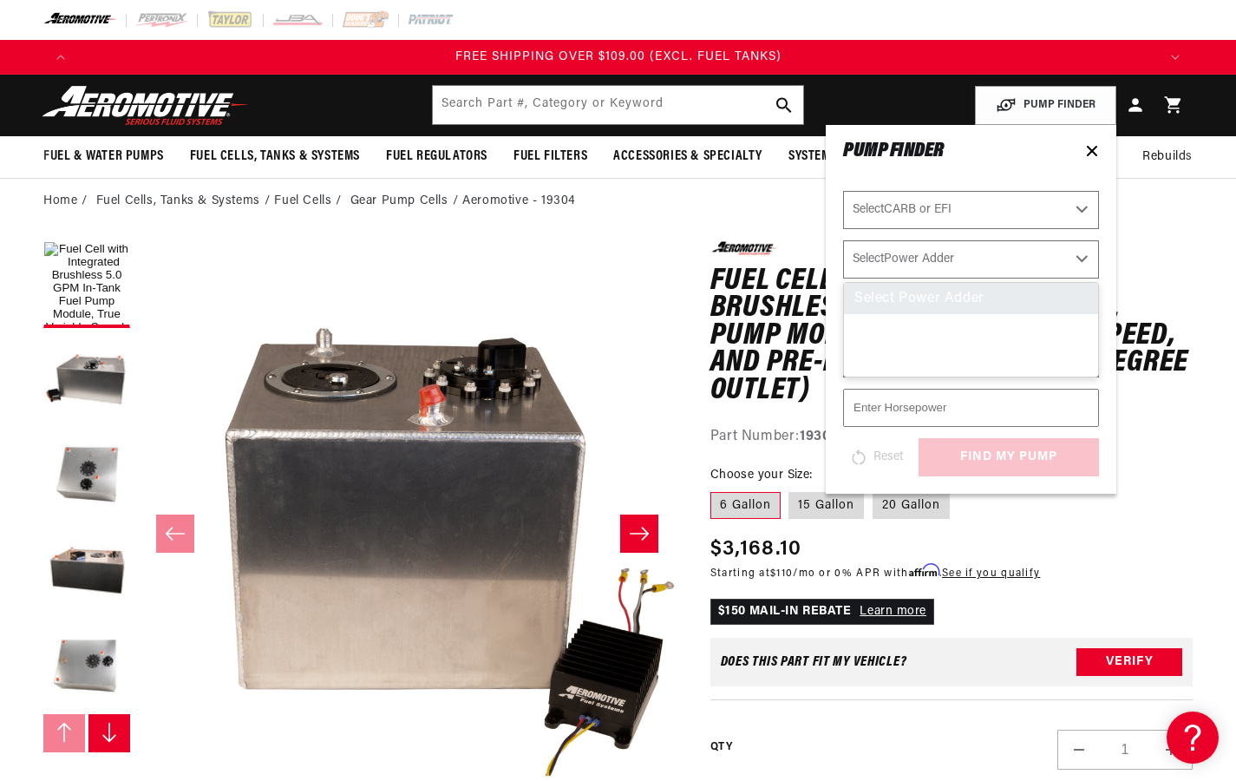
click at [980, 259] on select "Select Power Adder No - Naturally Aspirated Yes - Forced Induction" at bounding box center [971, 259] width 256 height 38
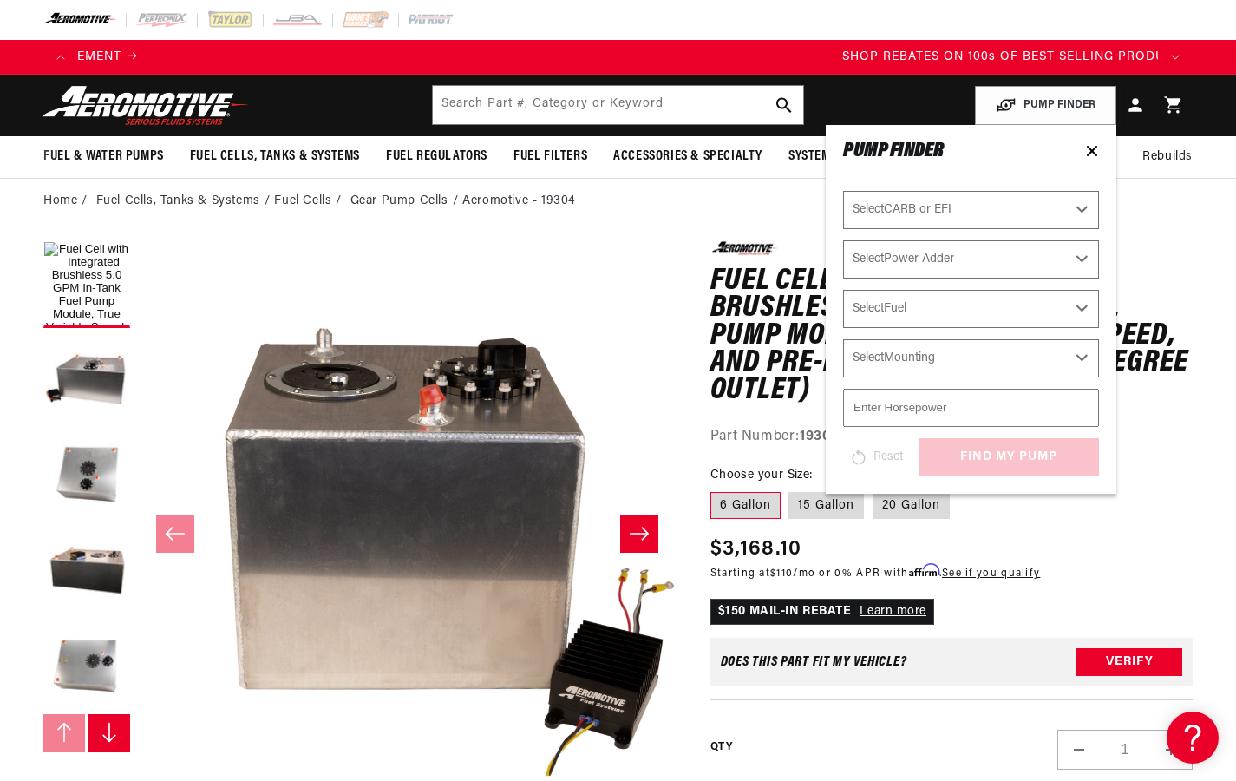
click at [980, 259] on select "Select Power Adder No - Naturally Aspirated Yes - Forced Induction" at bounding box center [971, 259] width 256 height 38
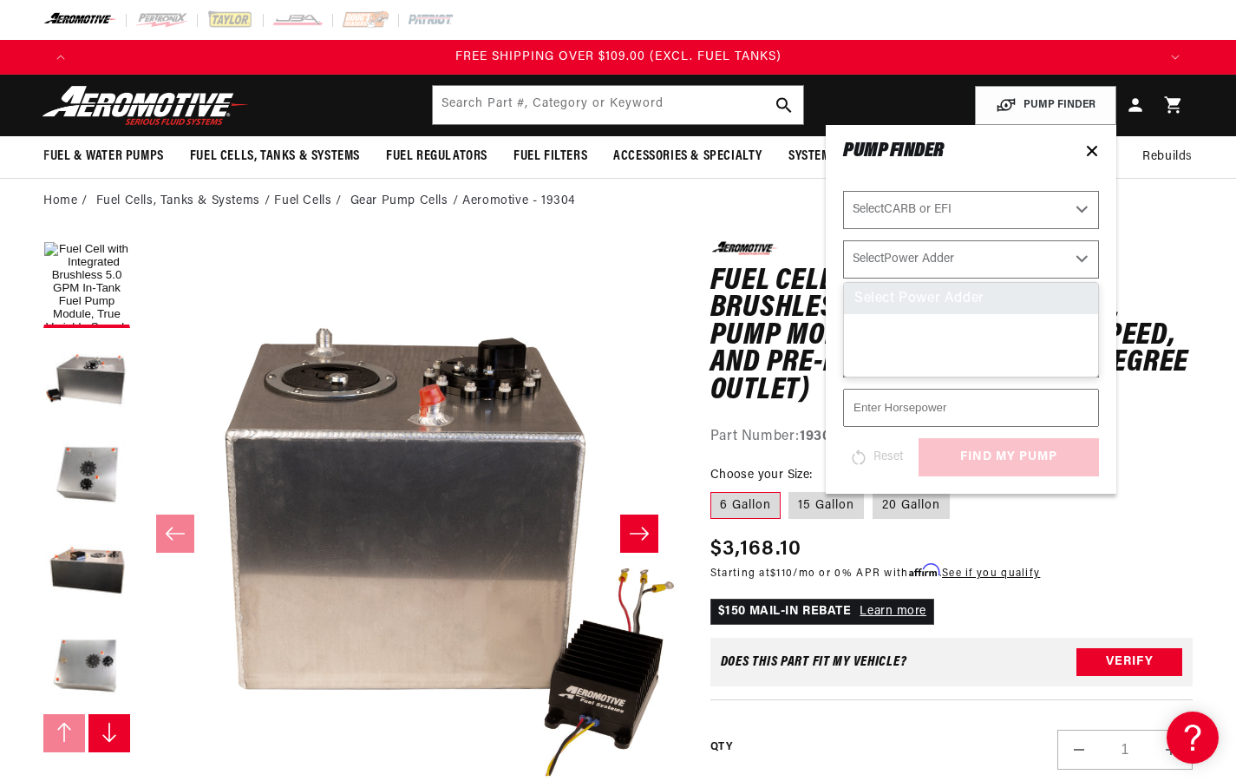
scroll to position [0, 0]
click at [980, 259] on select "Select Power Adder No - Naturally Aspirated Yes - Forced Induction" at bounding box center [971, 259] width 256 height 38
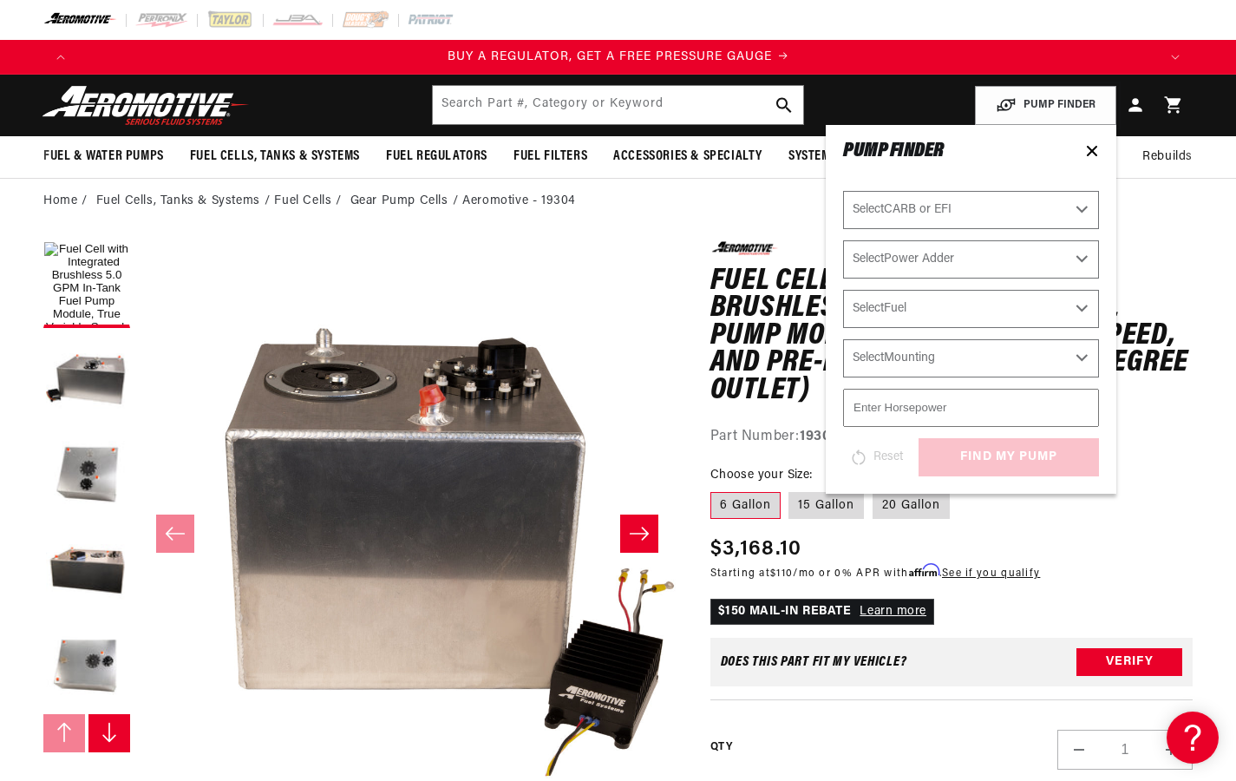
click at [980, 259] on select "Select Power Adder No - Naturally Aspirated Yes - Forced Induction" at bounding box center [971, 259] width 256 height 38
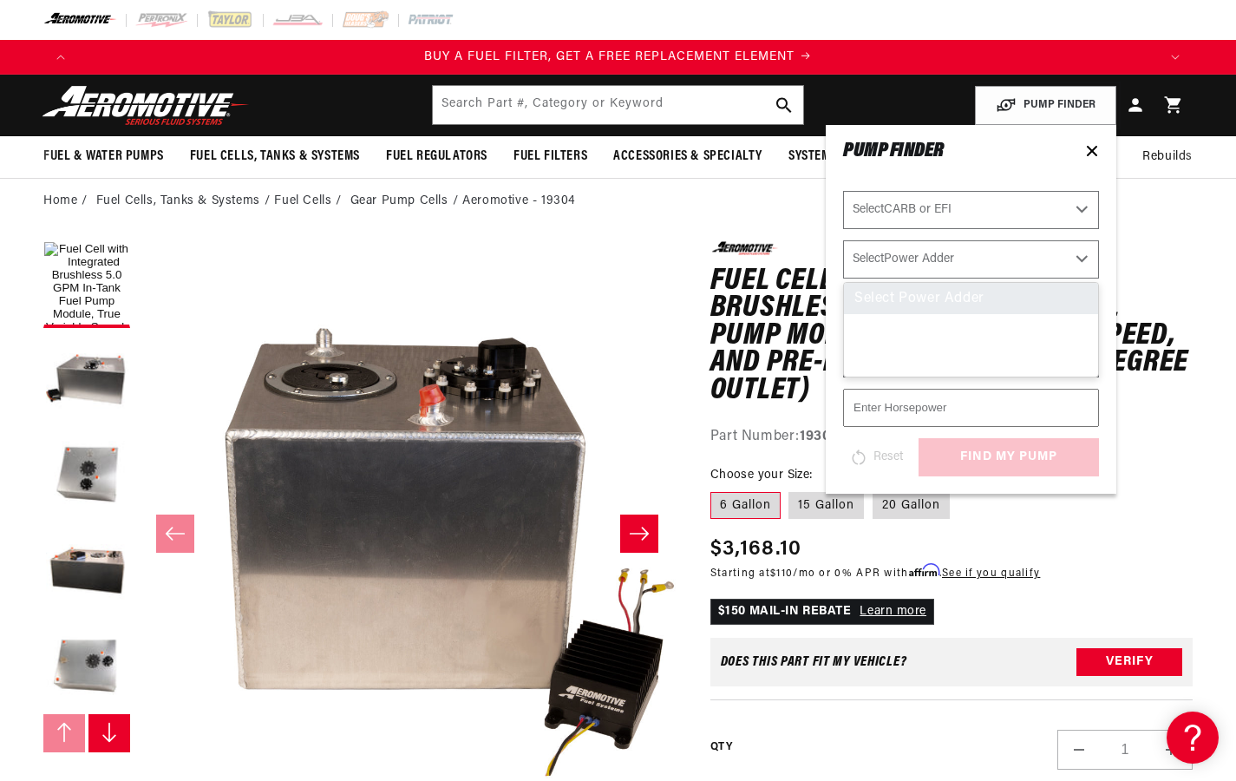
click at [980, 259] on select "Select Power Adder No - Naturally Aspirated Yes - Forced Induction" at bounding box center [971, 259] width 256 height 38
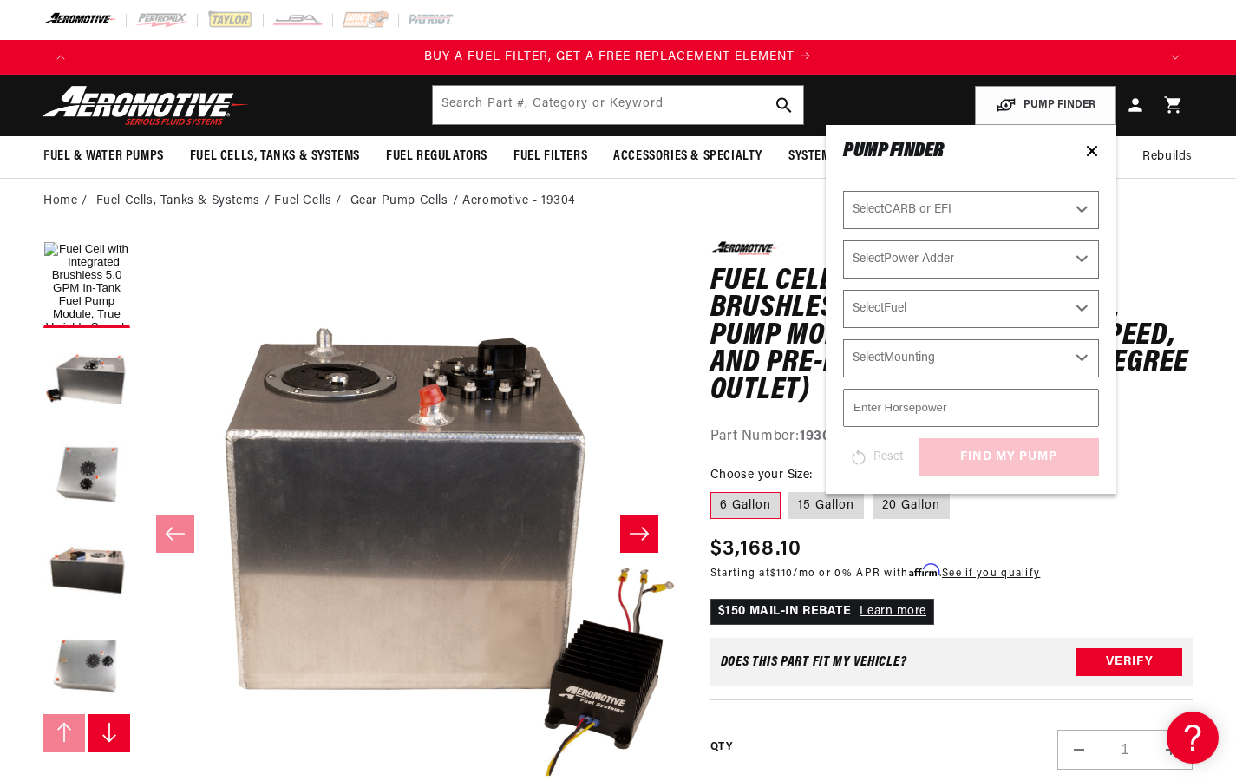
click at [980, 259] on select "Select Power Adder No - Naturally Aspirated Yes - Forced Induction" at bounding box center [971, 259] width 256 height 38
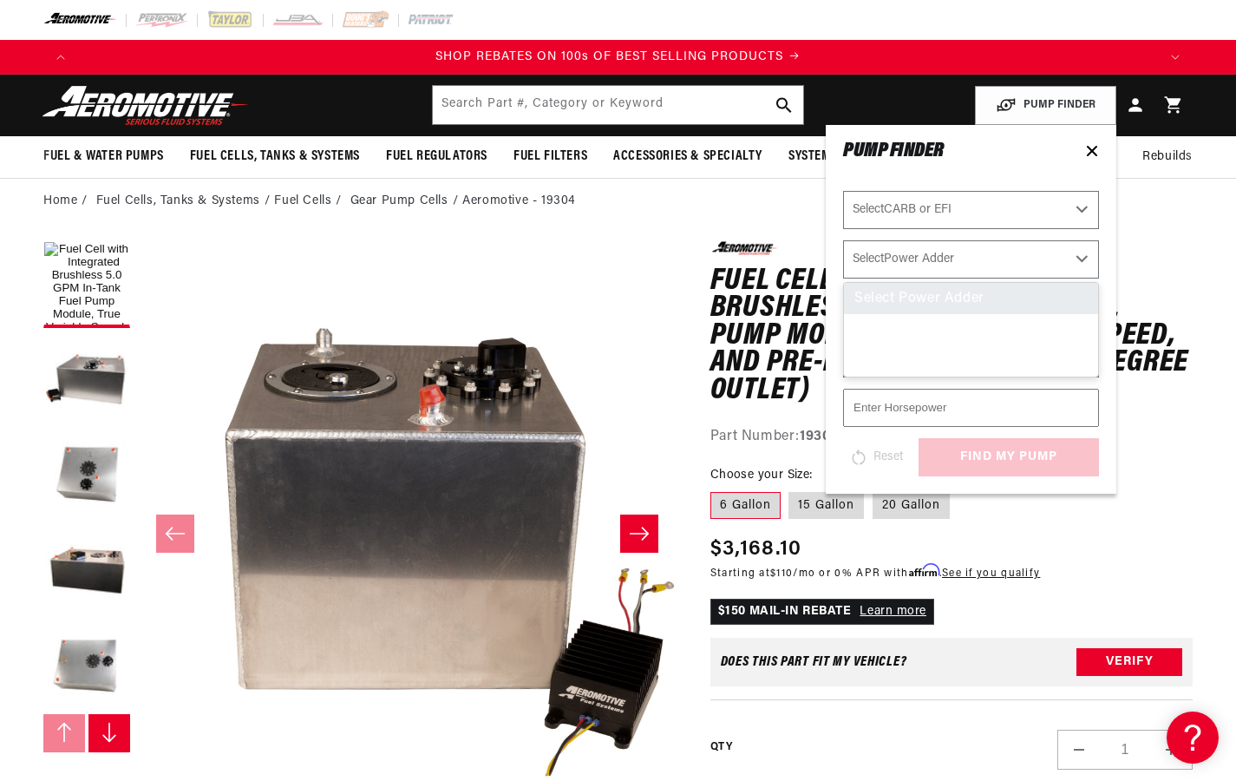
click at [980, 259] on select "Select Power Adder No - Naturally Aspirated Yes - Forced Induction" at bounding box center [971, 259] width 256 height 38
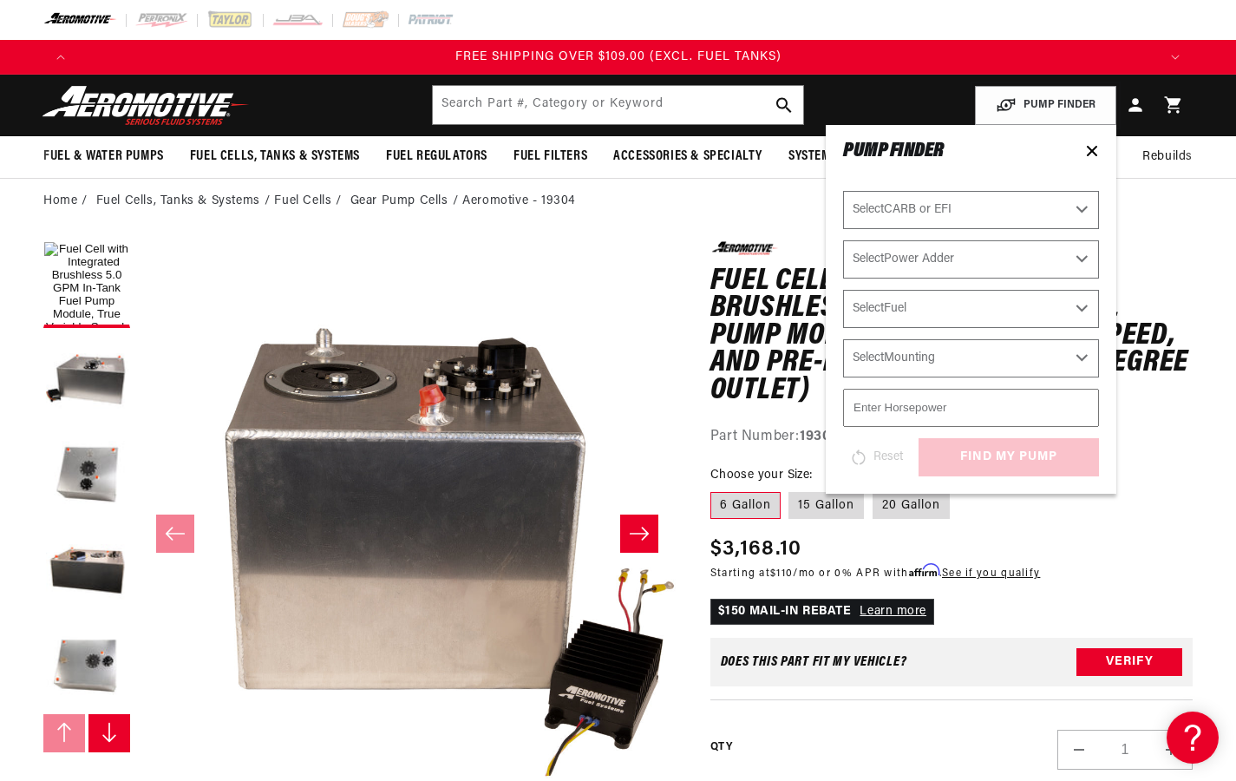
scroll to position [0, 2140]
click at [980, 259] on select "Select Power Adder No - Naturally Aspirated Yes - Forced Induction" at bounding box center [971, 259] width 256 height 38
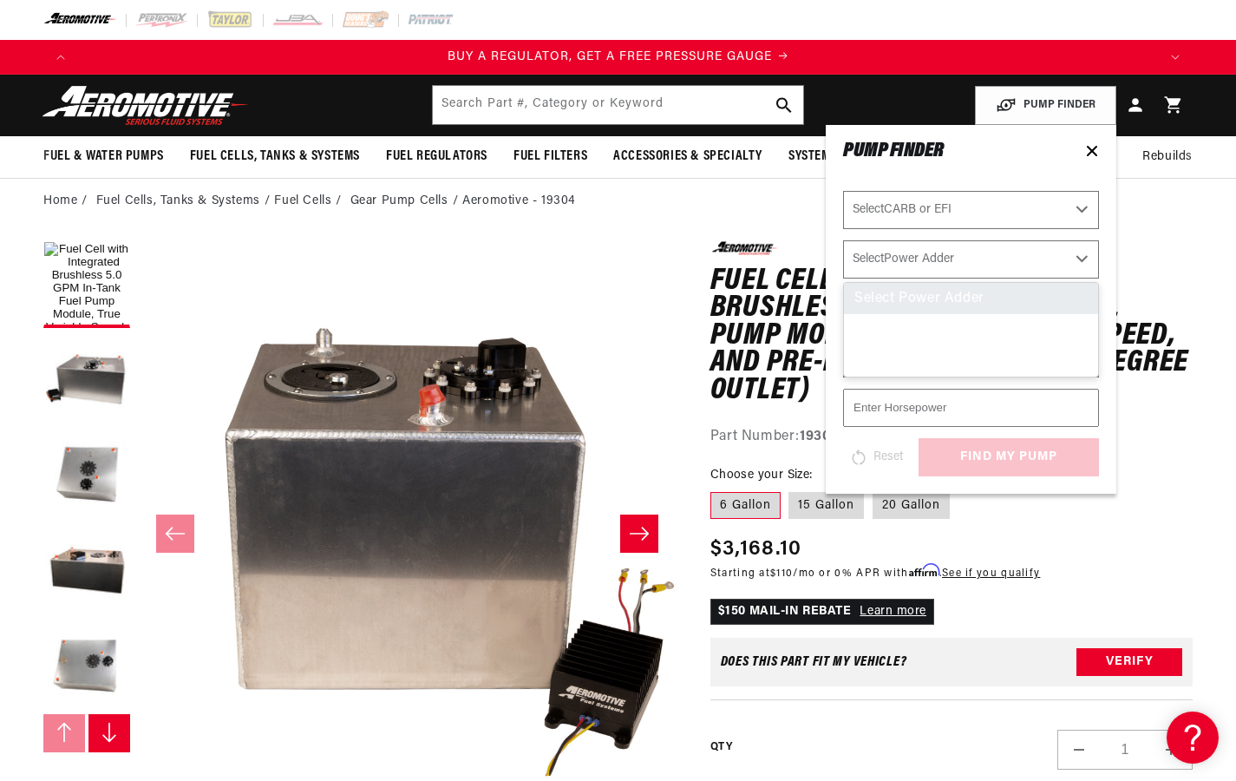
click at [980, 259] on select "Select Power Adder No - Naturally Aspirated Yes - Forced Induction" at bounding box center [971, 259] width 256 height 38
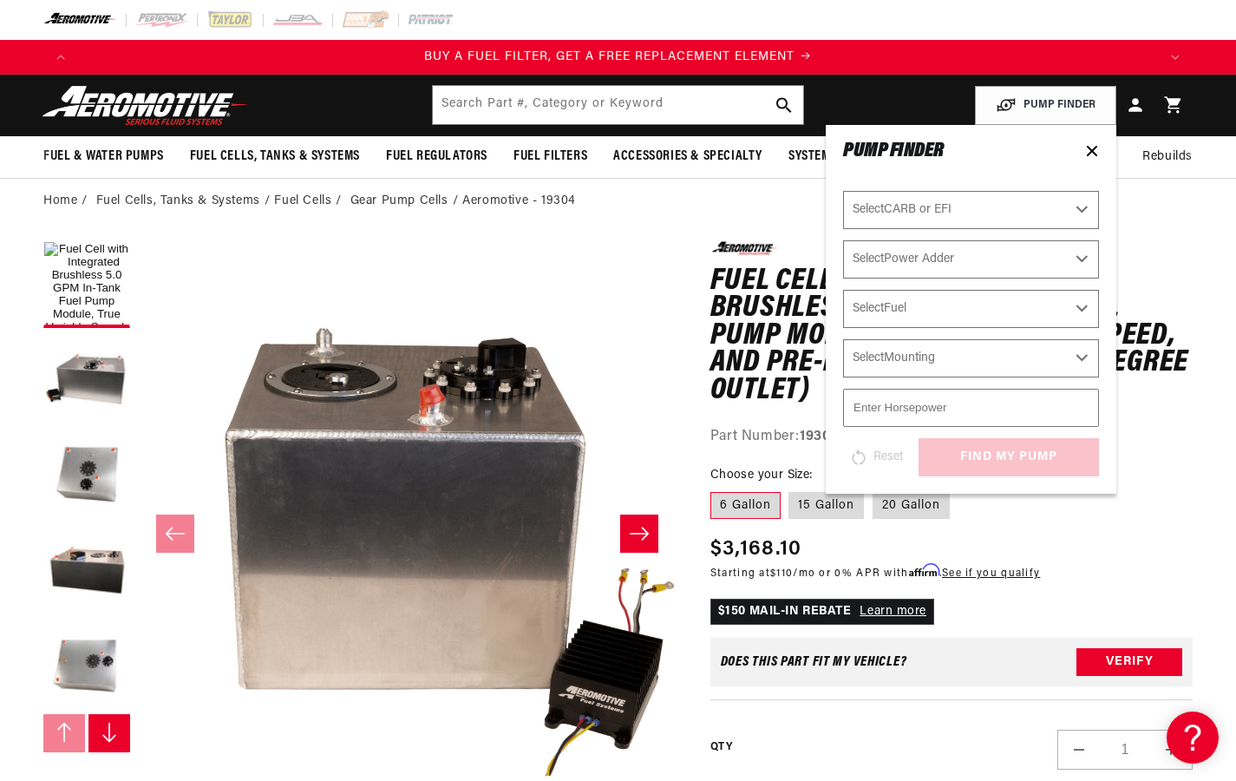
scroll to position [0, 2160]
